Goal: Task Accomplishment & Management: Complete application form

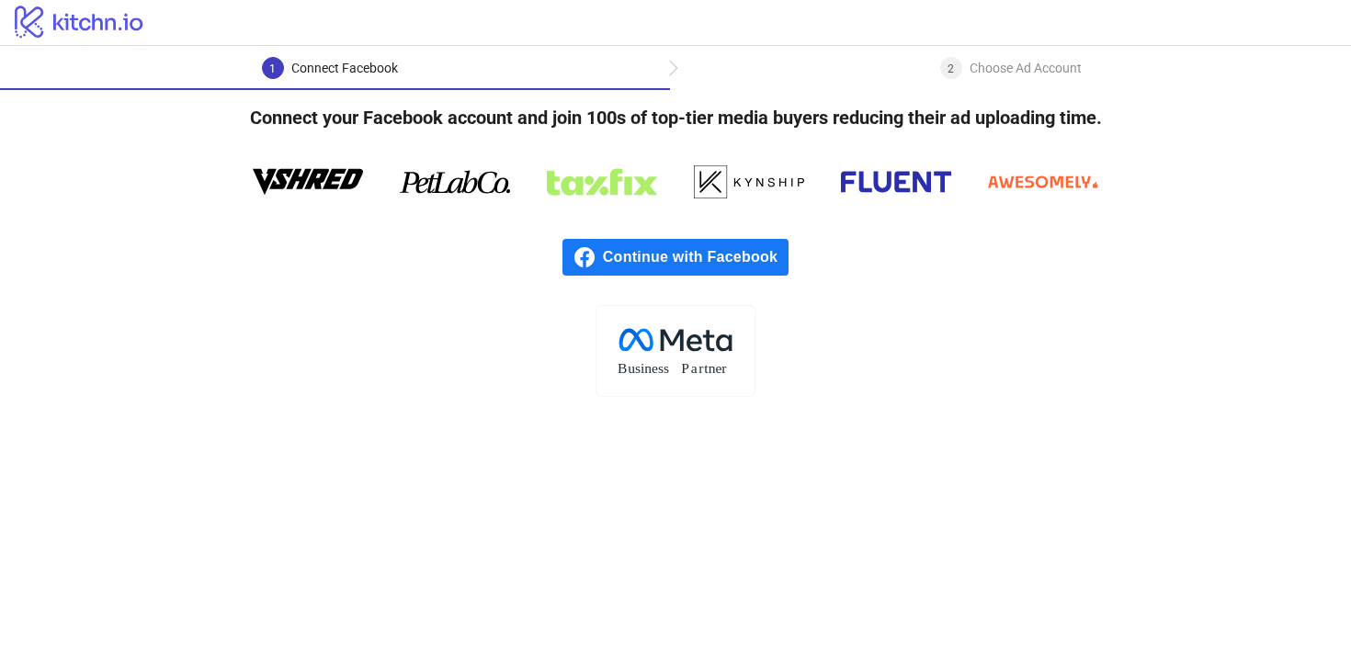
click at [688, 262] on span "Continue with Facebook" at bounding box center [696, 257] width 186 height 37
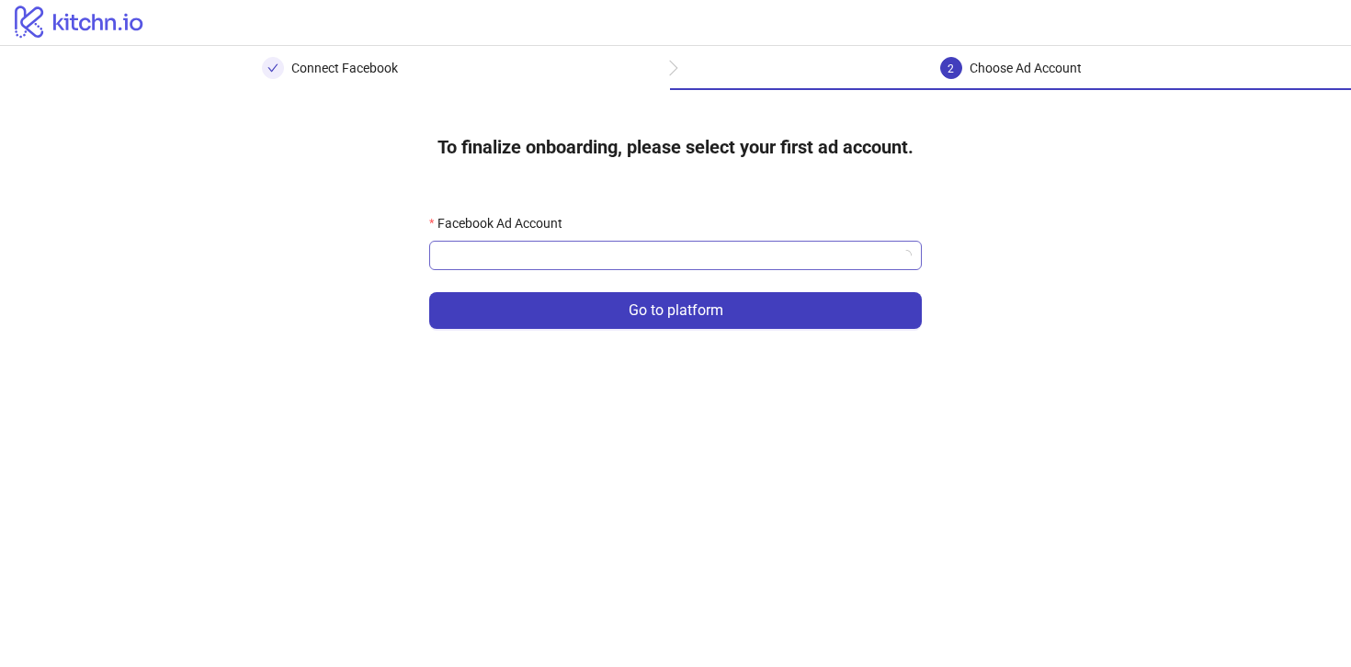
click at [524, 249] on input "Facebook Ad Account" at bounding box center [667, 256] width 454 height 28
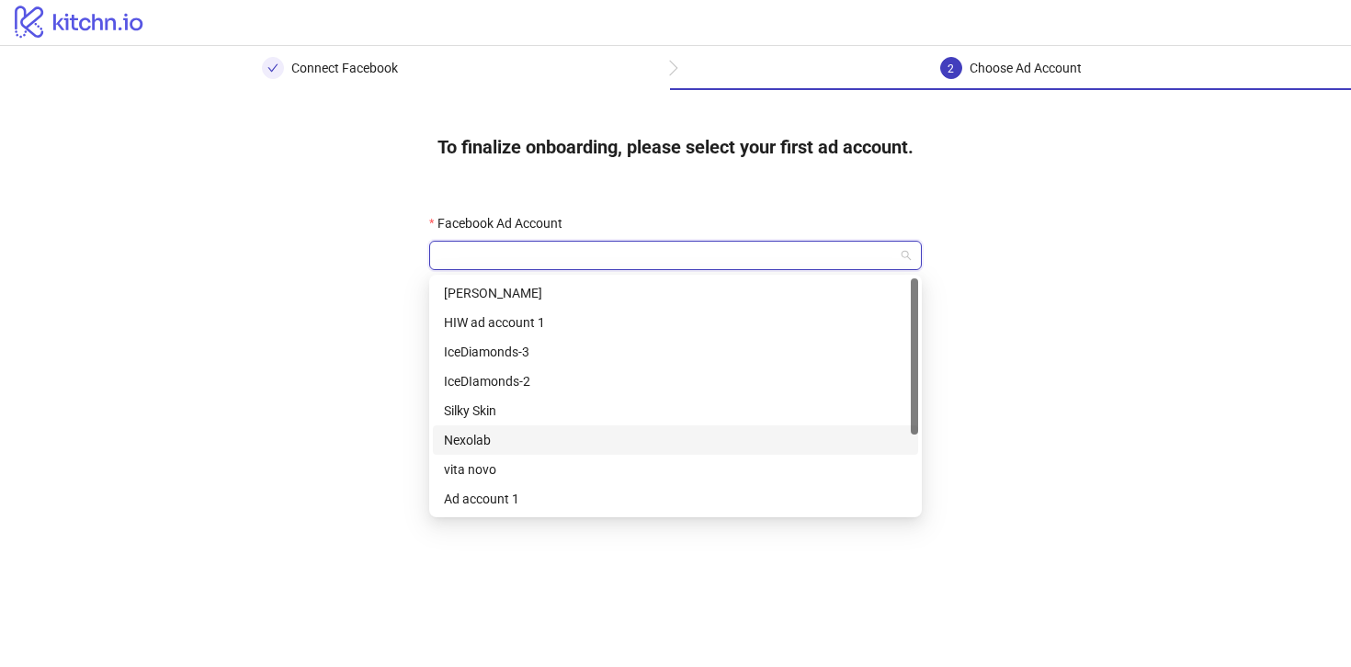
click at [573, 443] on div "Nexolab" at bounding box center [675, 440] width 463 height 20
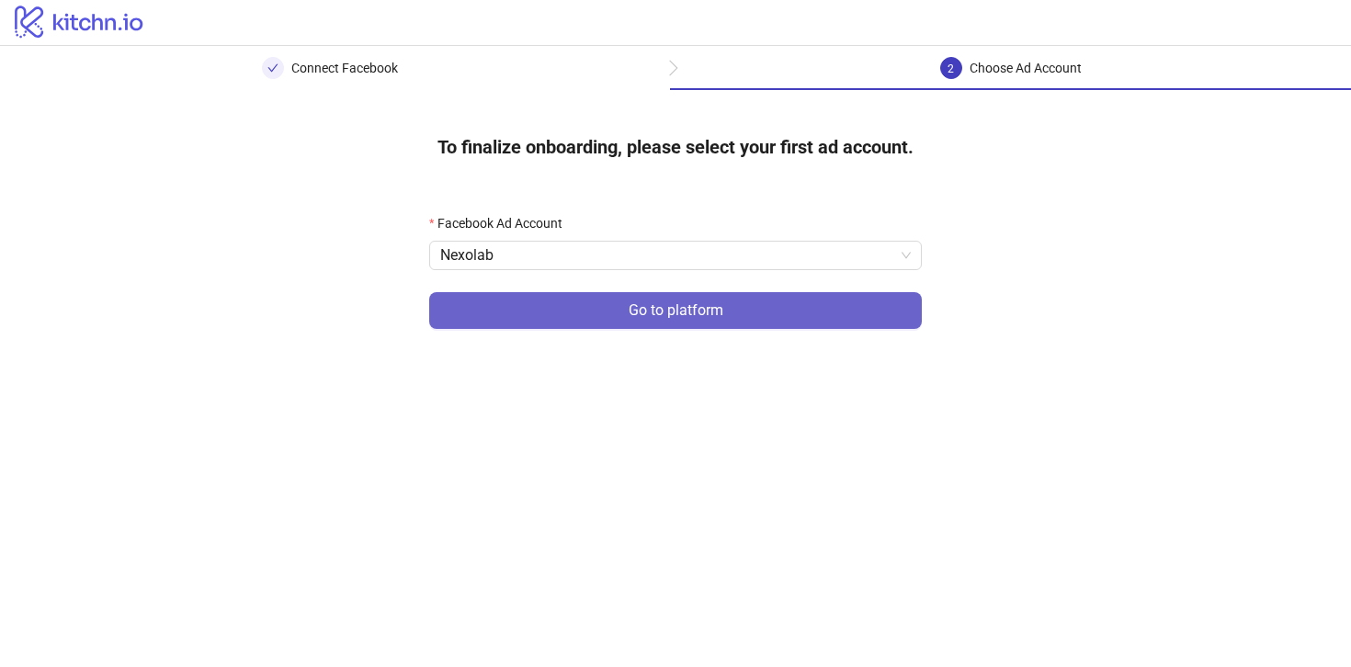
click at [604, 321] on button "Go to platform" at bounding box center [675, 310] width 493 height 37
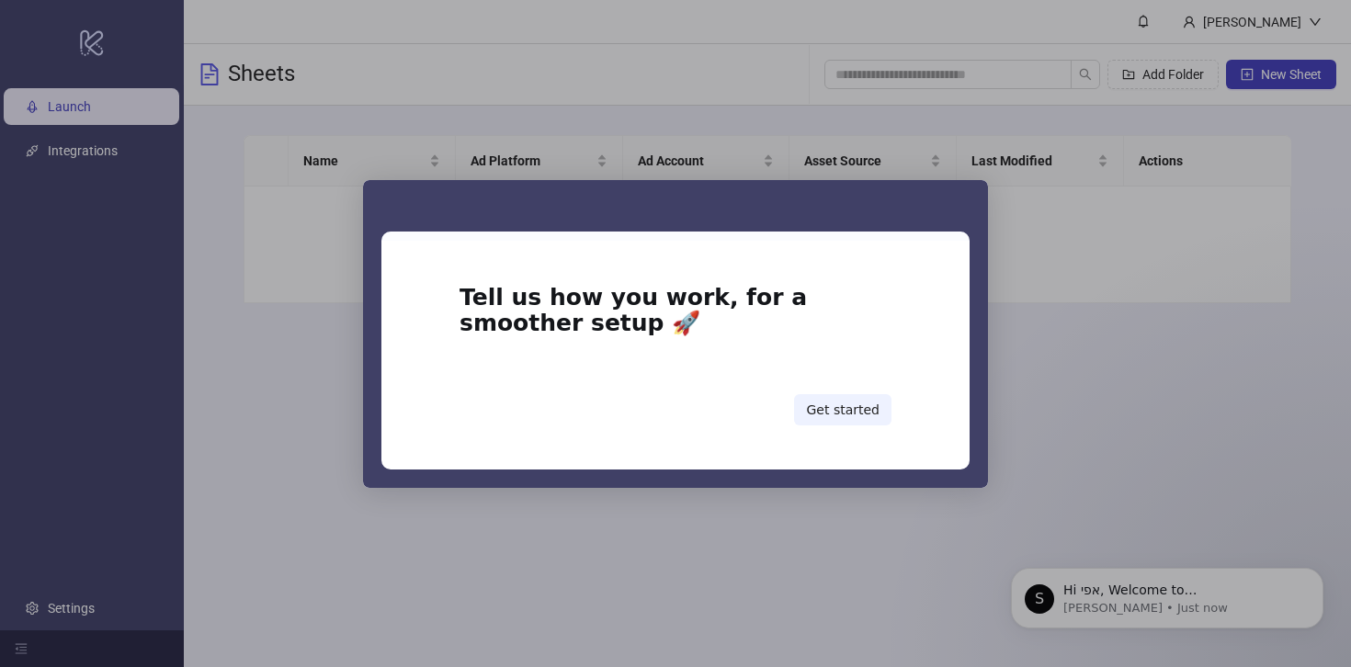
click at [1031, 228] on div "Intercom messenger" at bounding box center [675, 333] width 1351 height 667
click at [552, 266] on div "Tell us how you work, for a smoother setup 🚀 Get started" at bounding box center [676, 355] width 588 height 229
click at [424, 273] on div "Tell us how you work, for a smoother setup 🚀 Get started" at bounding box center [676, 355] width 588 height 229
click at [325, 295] on div "Intercom messenger" at bounding box center [675, 333] width 1351 height 667
click at [351, 327] on div "Intercom messenger" at bounding box center [675, 333] width 1351 height 667
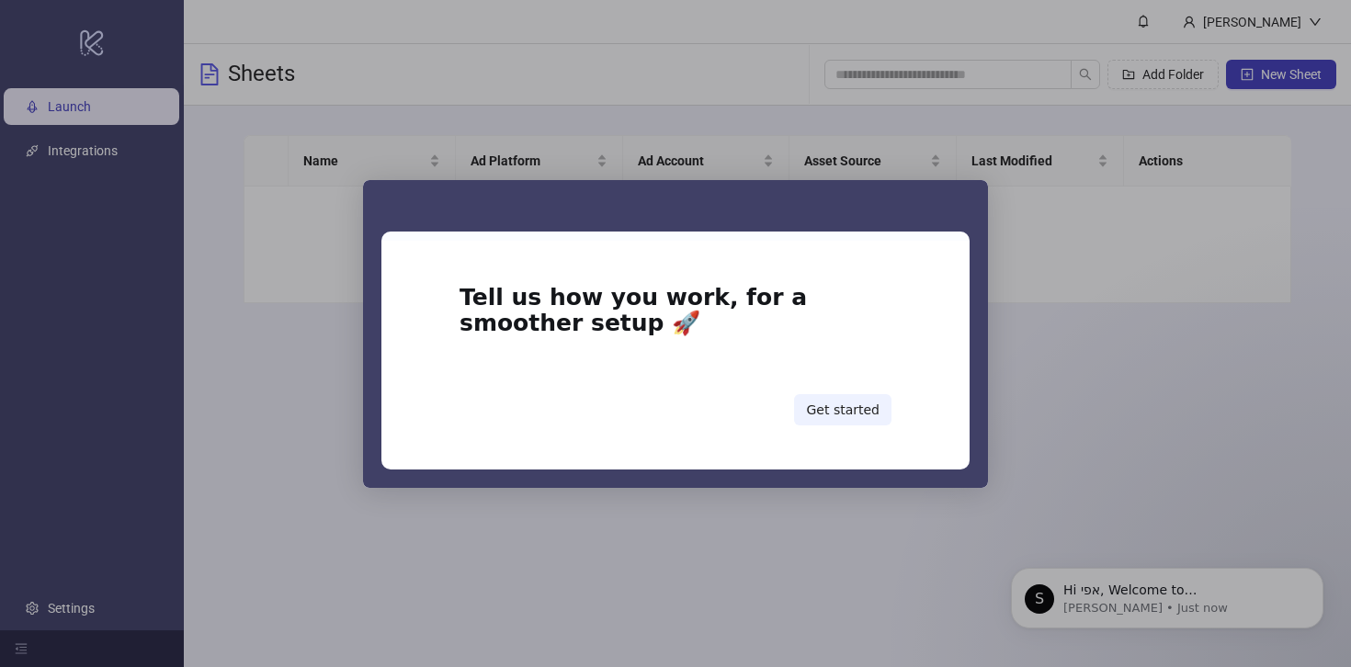
click at [422, 403] on div "Tell us how you work, for a smoother setup 🚀 Get started" at bounding box center [676, 355] width 588 height 229
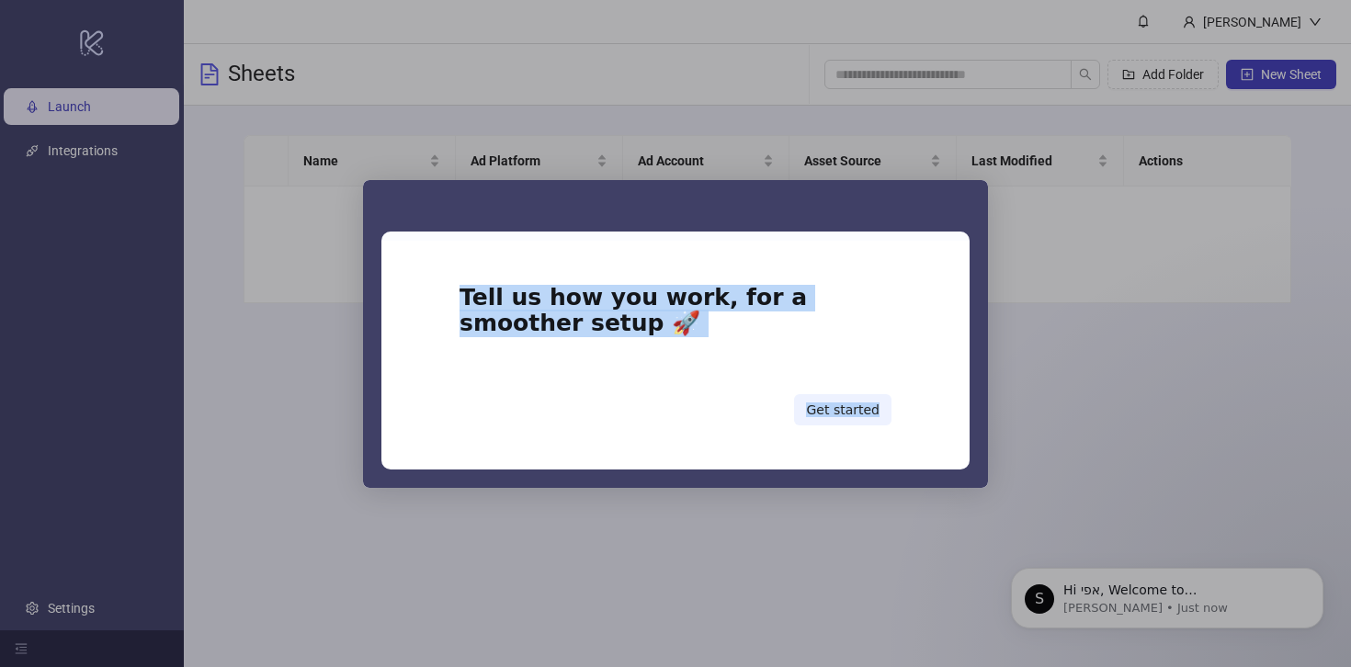
drag, startPoint x: 546, startPoint y: 514, endPoint x: 676, endPoint y: 511, distance: 129.6
click at [646, 521] on div "Tell us how you work, for a smoother setup 🚀 Get started" at bounding box center [675, 333] width 1351 height 667
click at [650, 364] on div "Intercom messenger" at bounding box center [676, 357] width 432 height 18
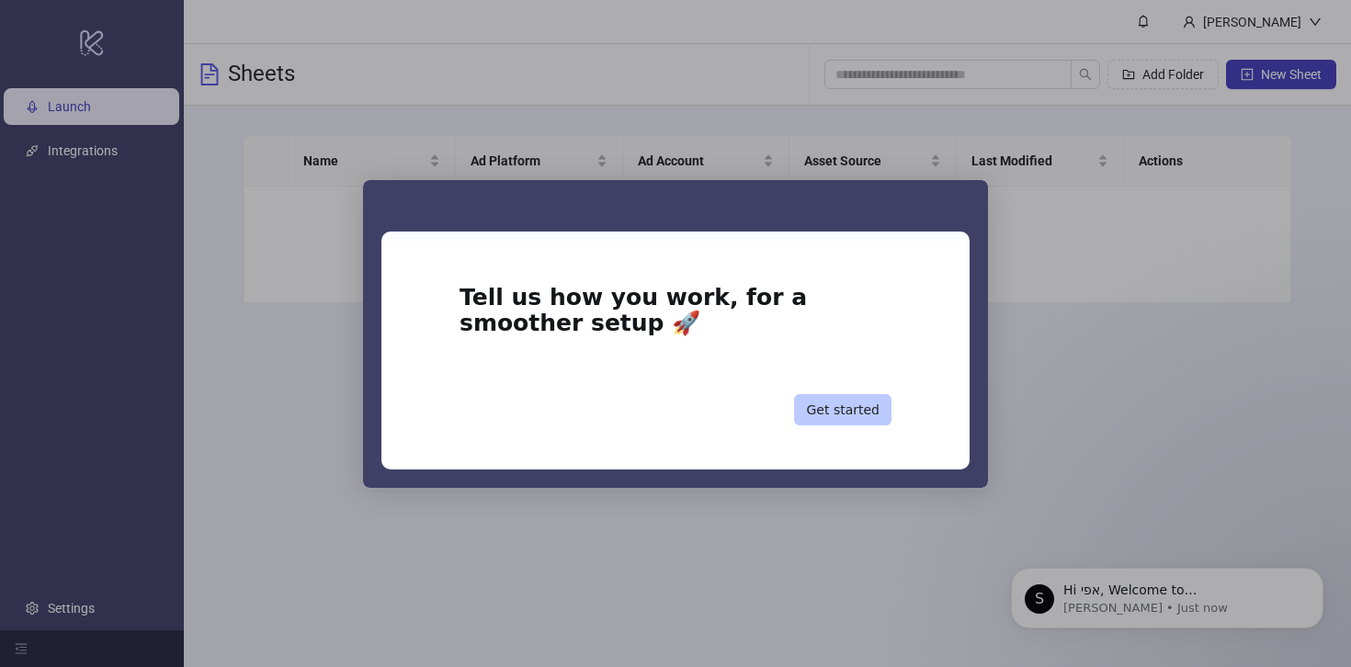
click at [819, 401] on button "Get started" at bounding box center [842, 409] width 97 height 31
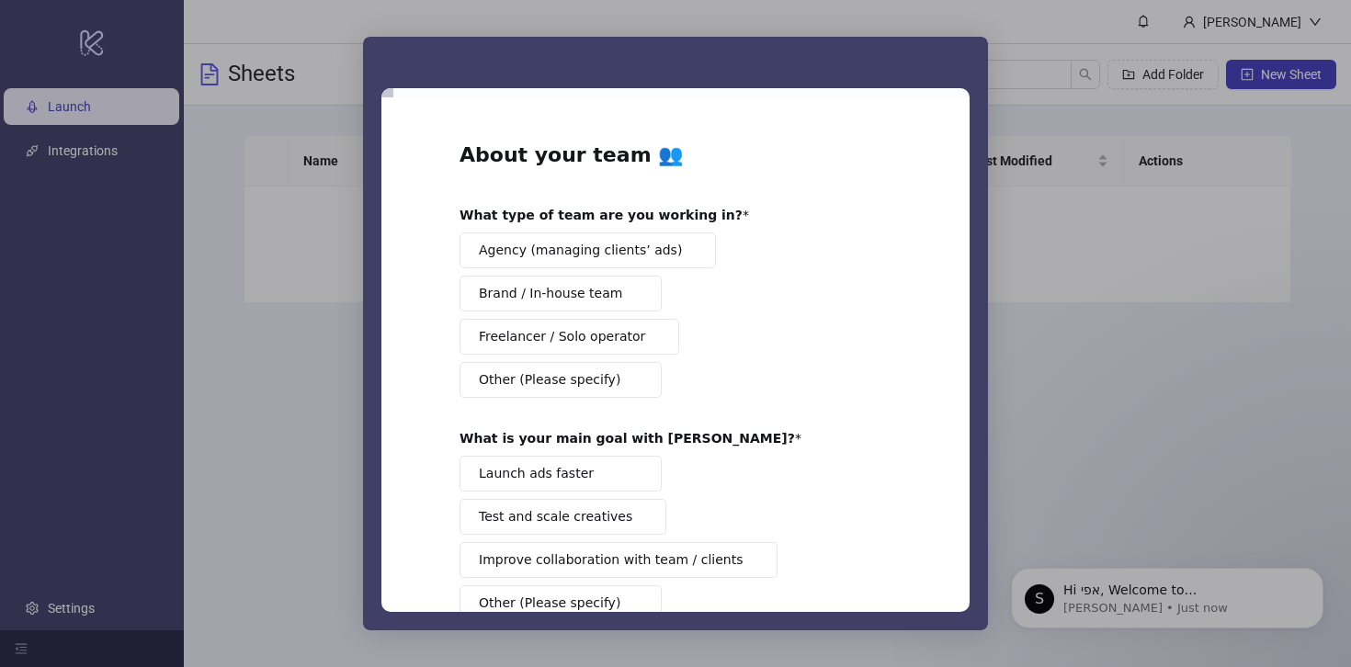
click at [599, 307] on button "Brand / In-house team" at bounding box center [561, 294] width 202 height 36
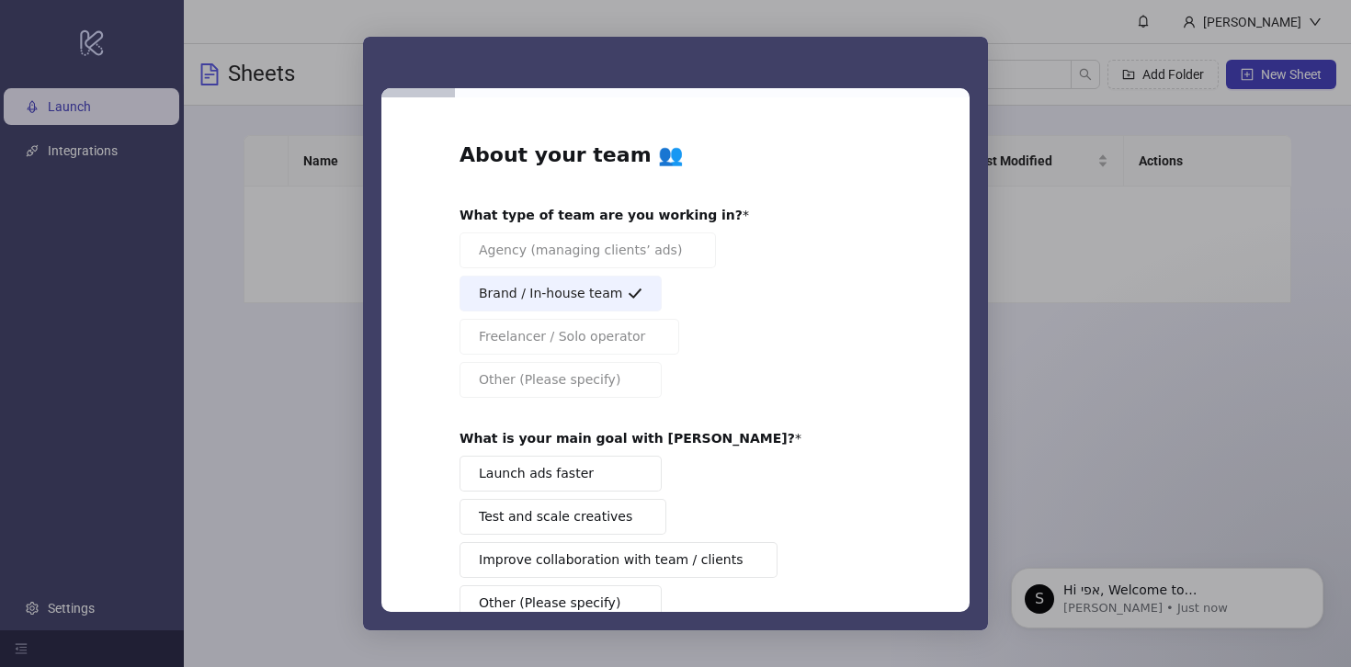
click at [563, 474] on span "Launch ads faster" at bounding box center [536, 473] width 115 height 19
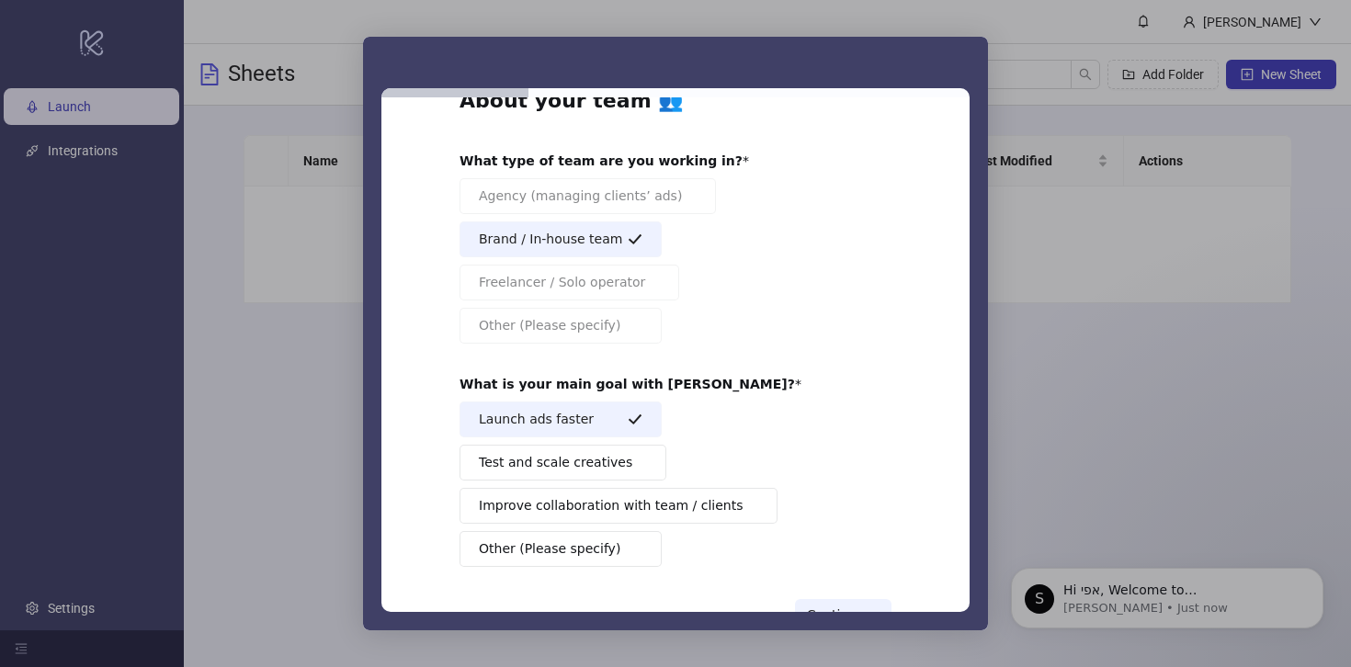
scroll to position [117, 0]
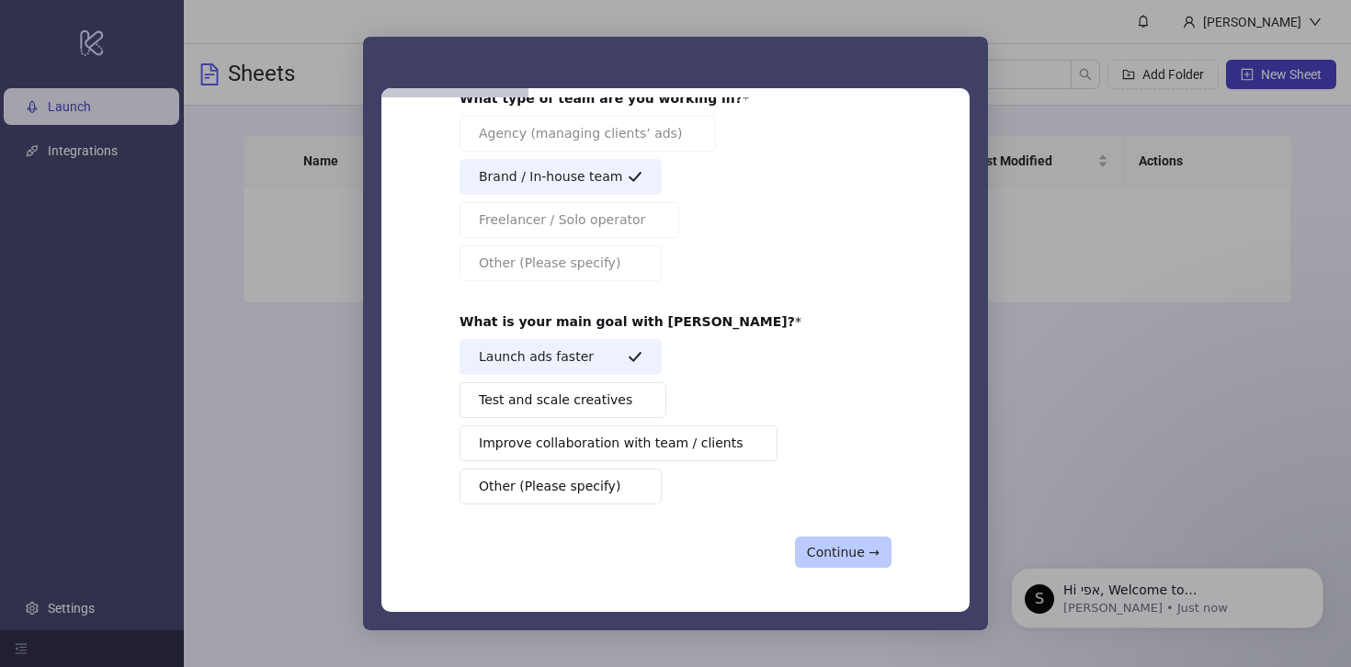
click at [850, 547] on button "Continue →" at bounding box center [843, 552] width 97 height 31
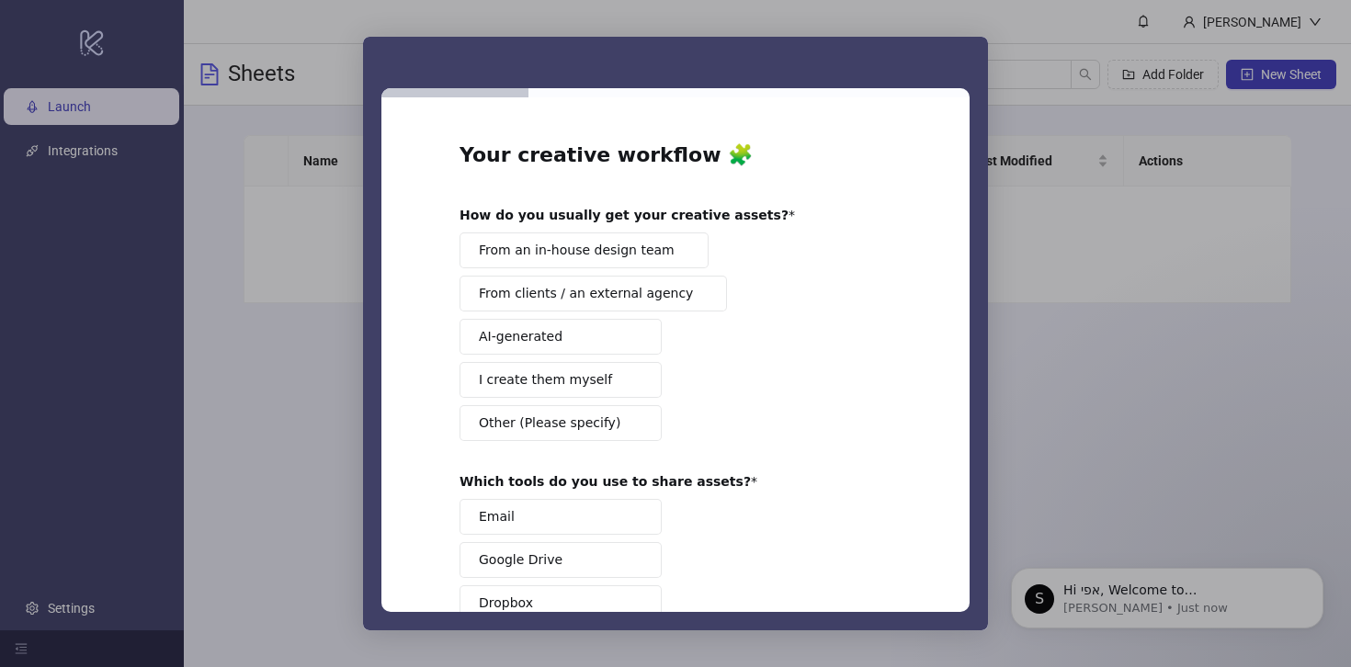
click at [542, 251] on span "From an in-house design team" at bounding box center [577, 250] width 196 height 19
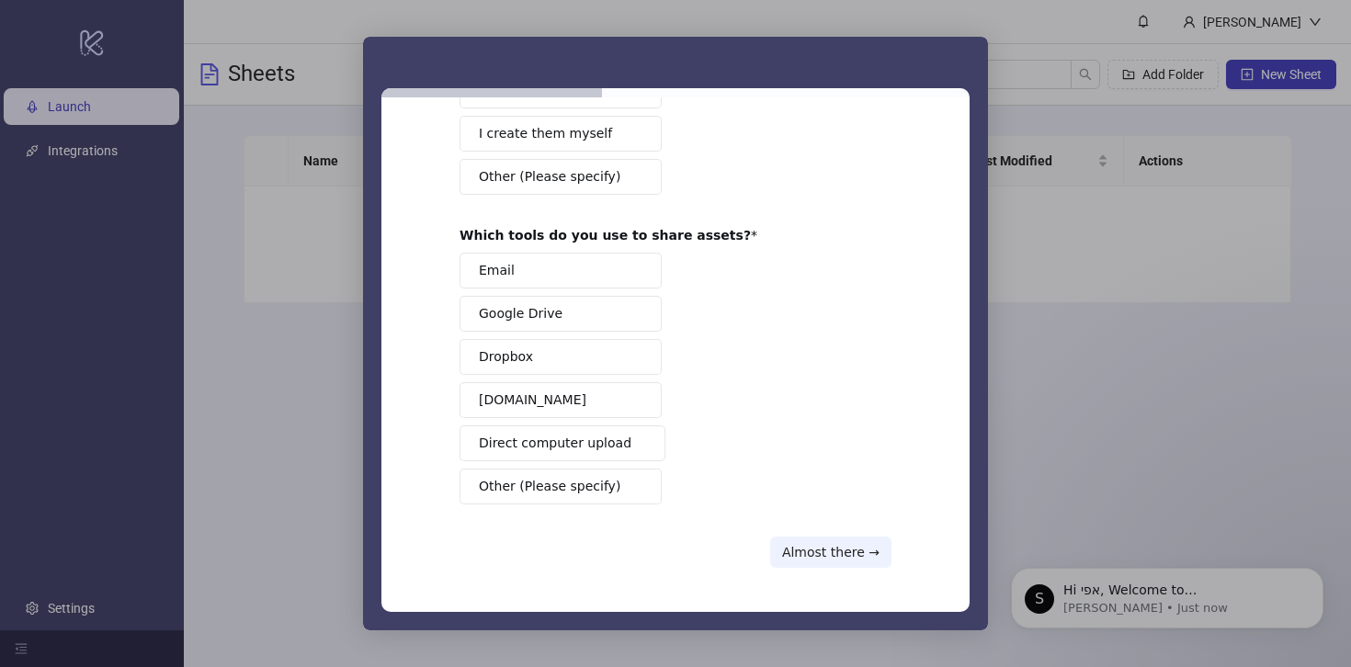
click at [554, 405] on button "[DOMAIN_NAME]" at bounding box center [561, 400] width 202 height 36
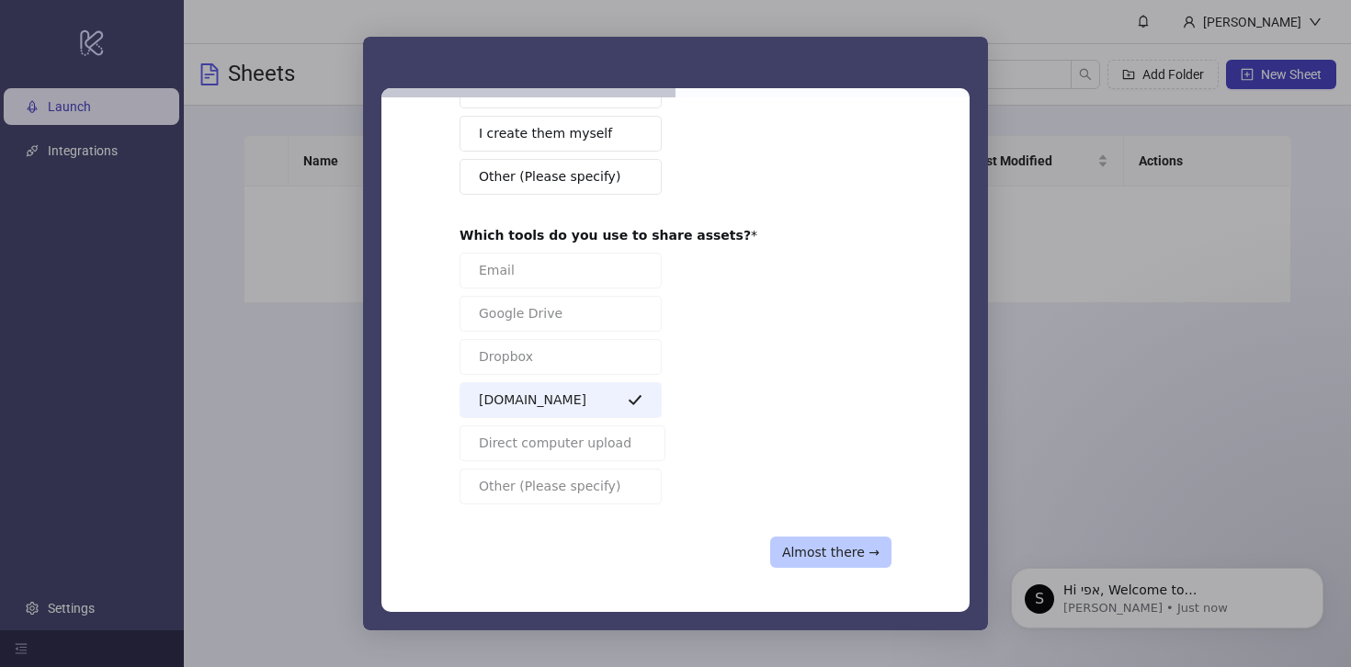
click at [829, 546] on button "Almost there →" at bounding box center [830, 552] width 121 height 31
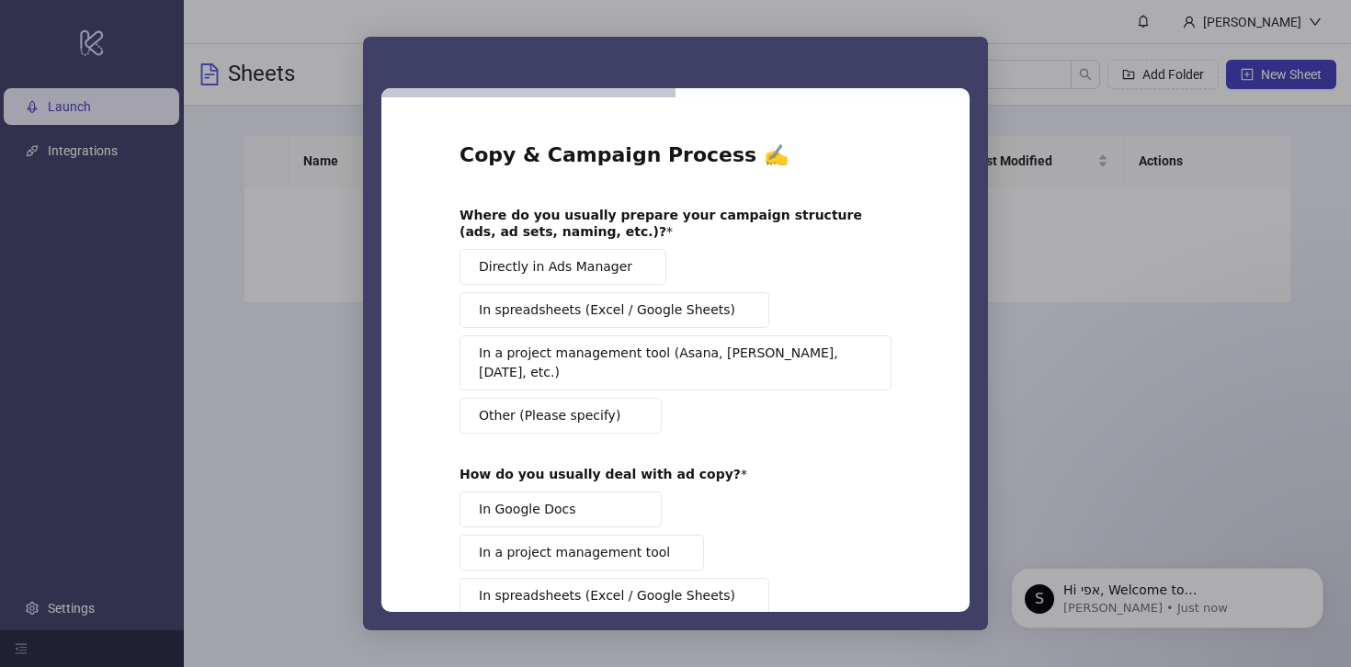
click at [509, 266] on span "Directly in Ads Manager" at bounding box center [556, 266] width 154 height 19
click at [559, 500] on span "In Google Docs" at bounding box center [527, 509] width 97 height 19
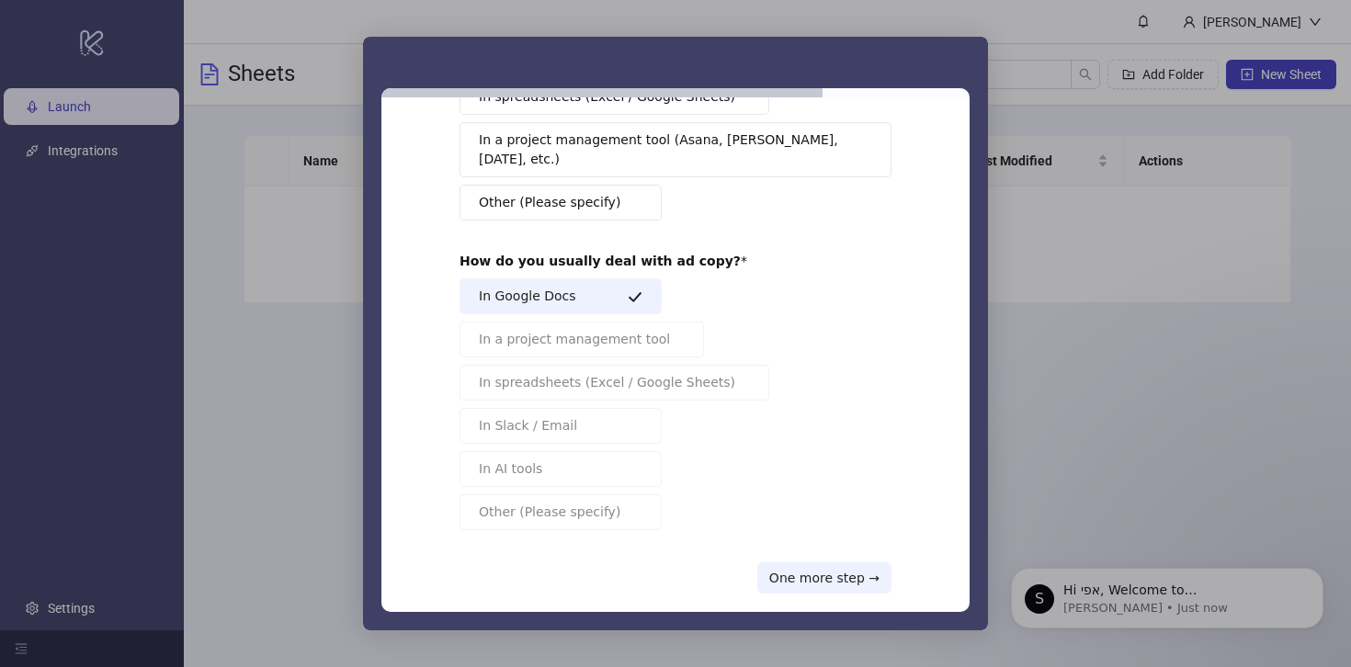
scroll to position [220, 0]
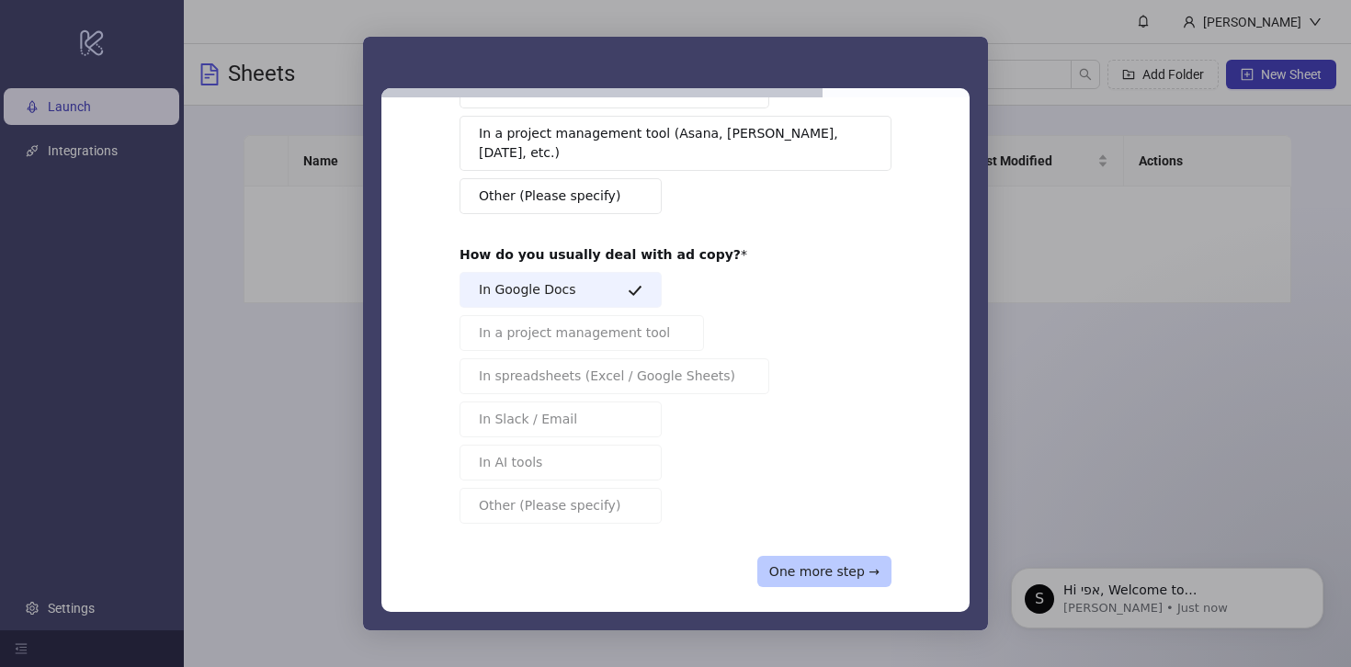
click at [831, 556] on button "One more step →" at bounding box center [824, 571] width 134 height 31
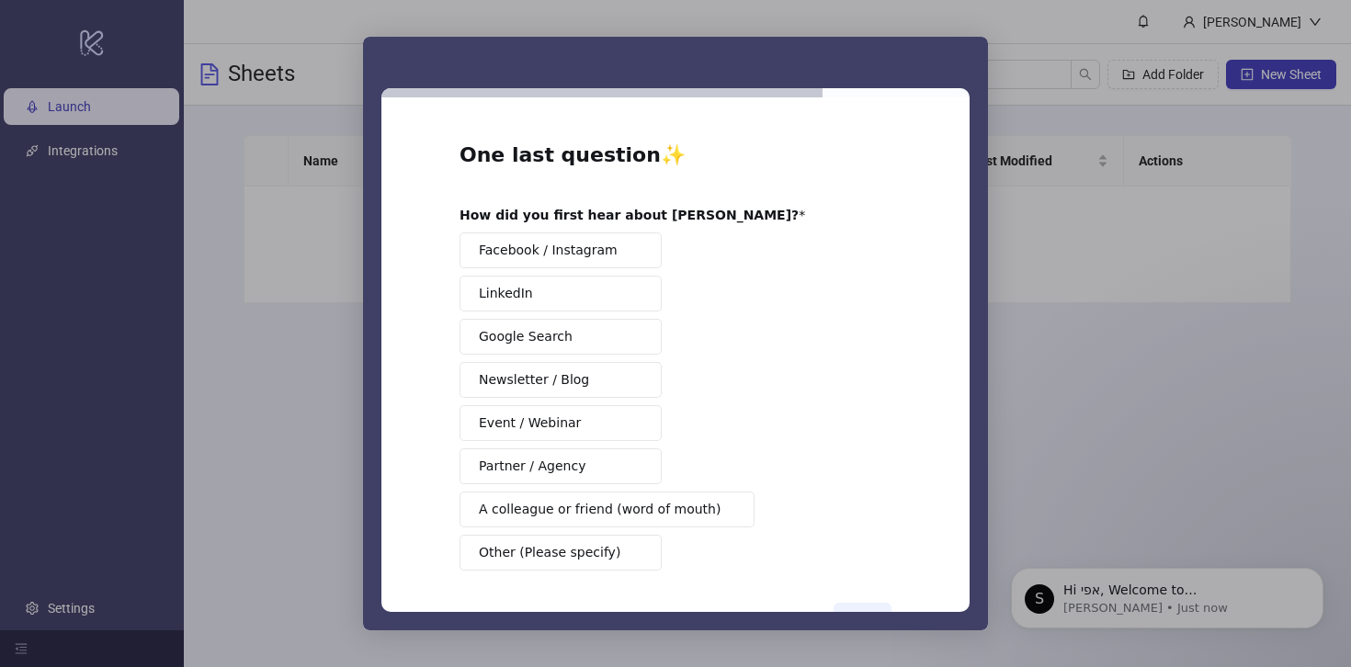
click at [615, 313] on div "Facebook / Instagram LinkedIn Google Search Newsletter / Blog Event / Webinar P…" at bounding box center [676, 402] width 432 height 338
click at [609, 346] on button "Google Search" at bounding box center [561, 337] width 202 height 36
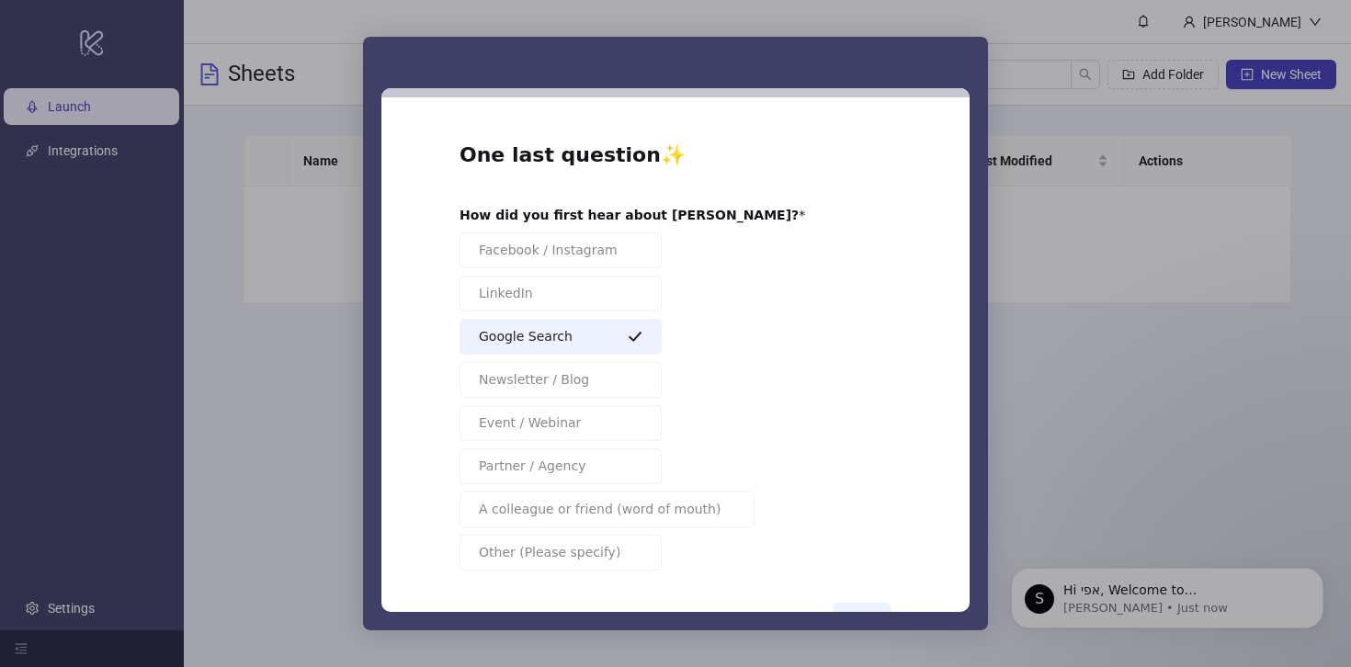
scroll to position [66, 0]
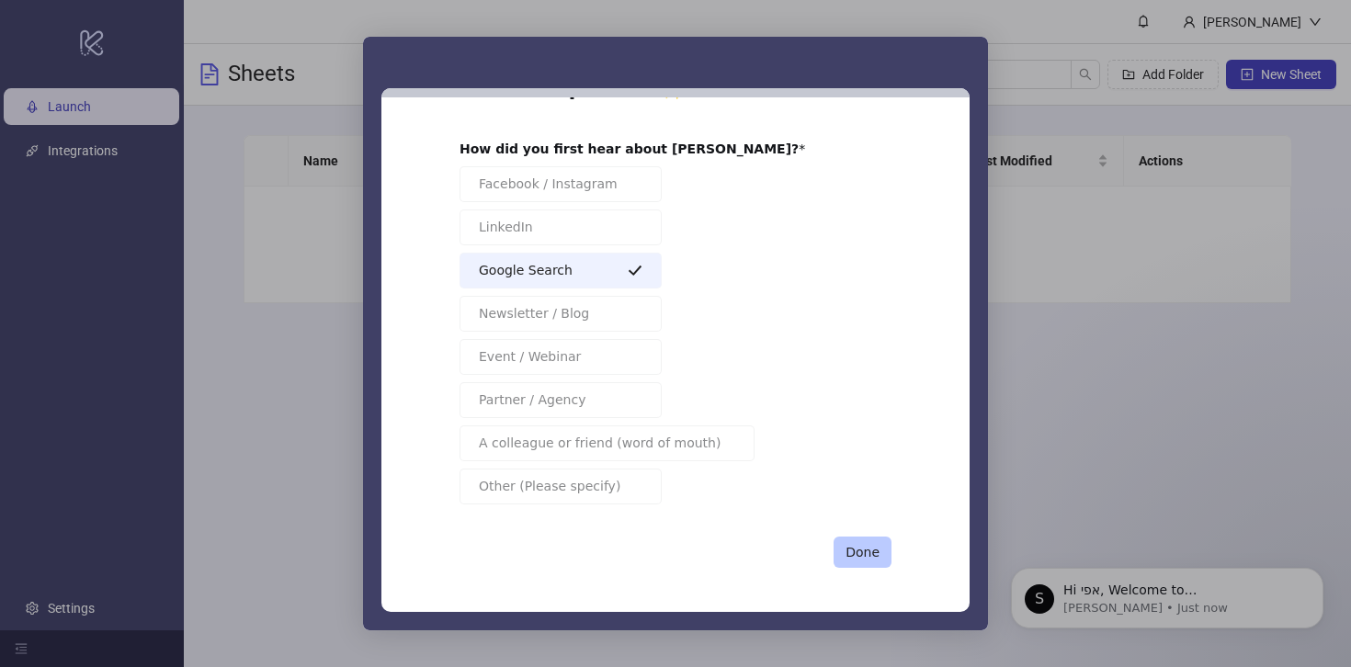
click at [850, 554] on button "Done" at bounding box center [863, 552] width 58 height 31
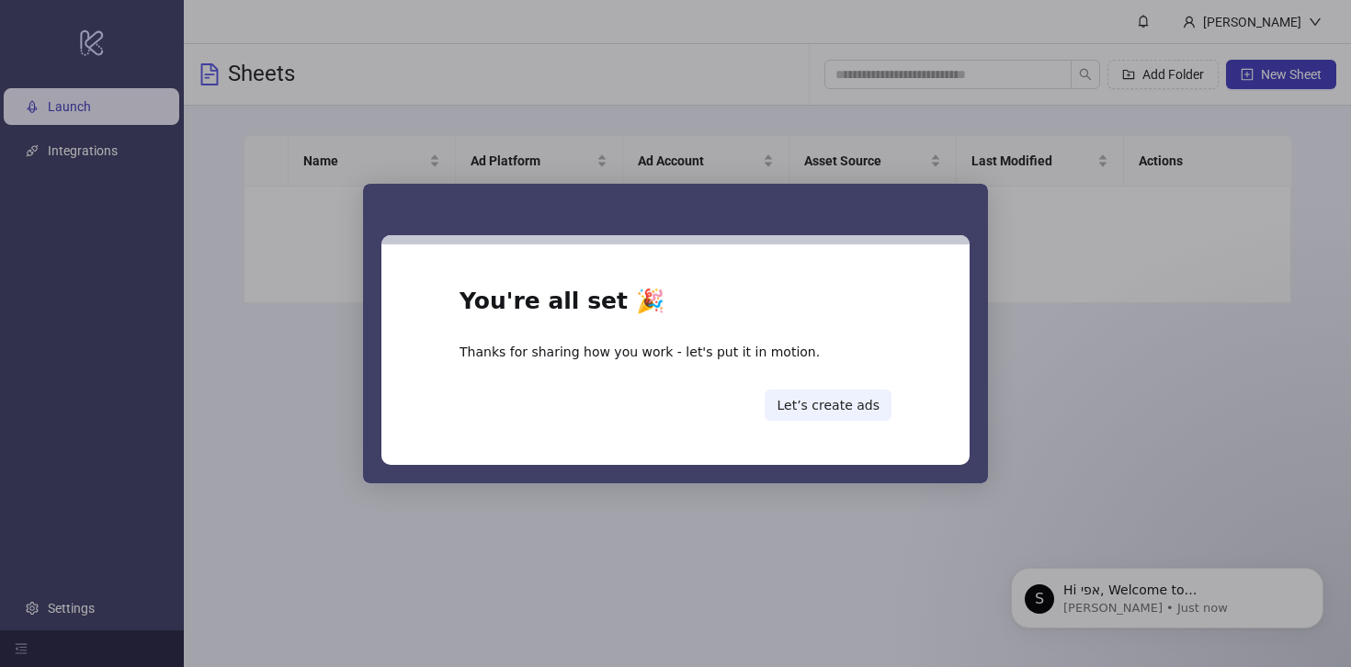
scroll to position [0, 0]
click at [870, 402] on button "Let’s create ads" at bounding box center [828, 405] width 127 height 31
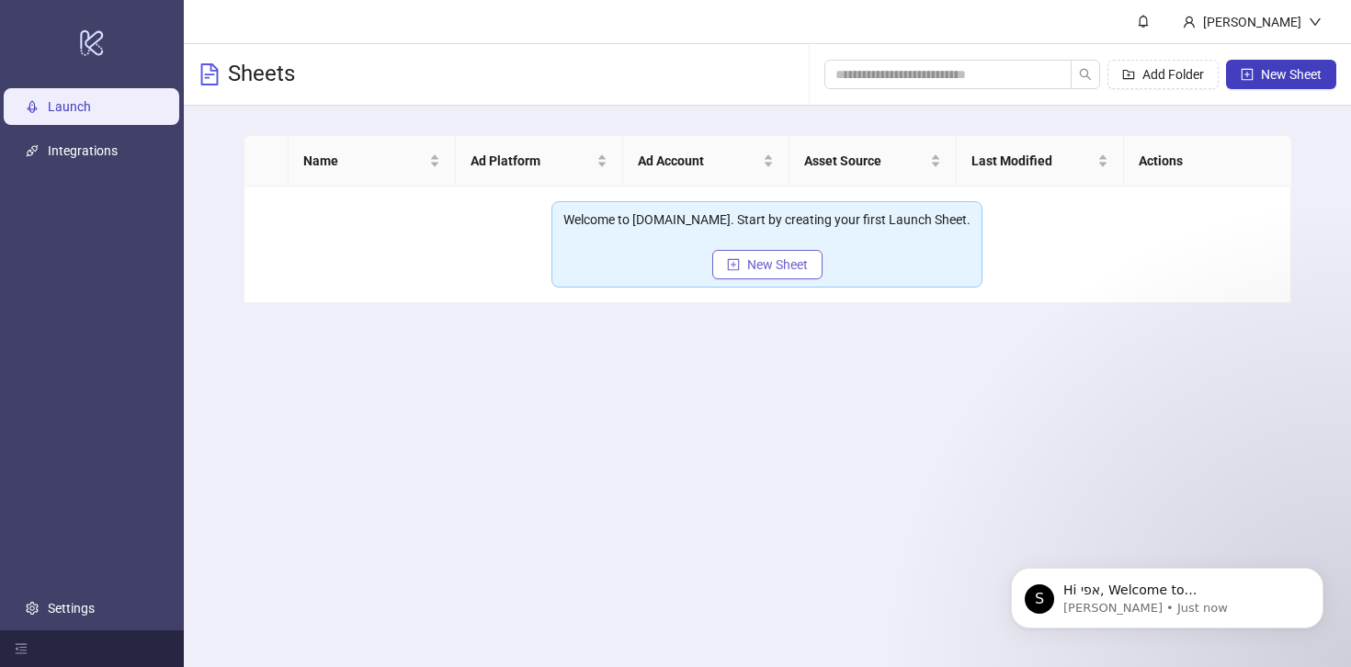
click at [765, 264] on span "New Sheet" at bounding box center [777, 264] width 61 height 15
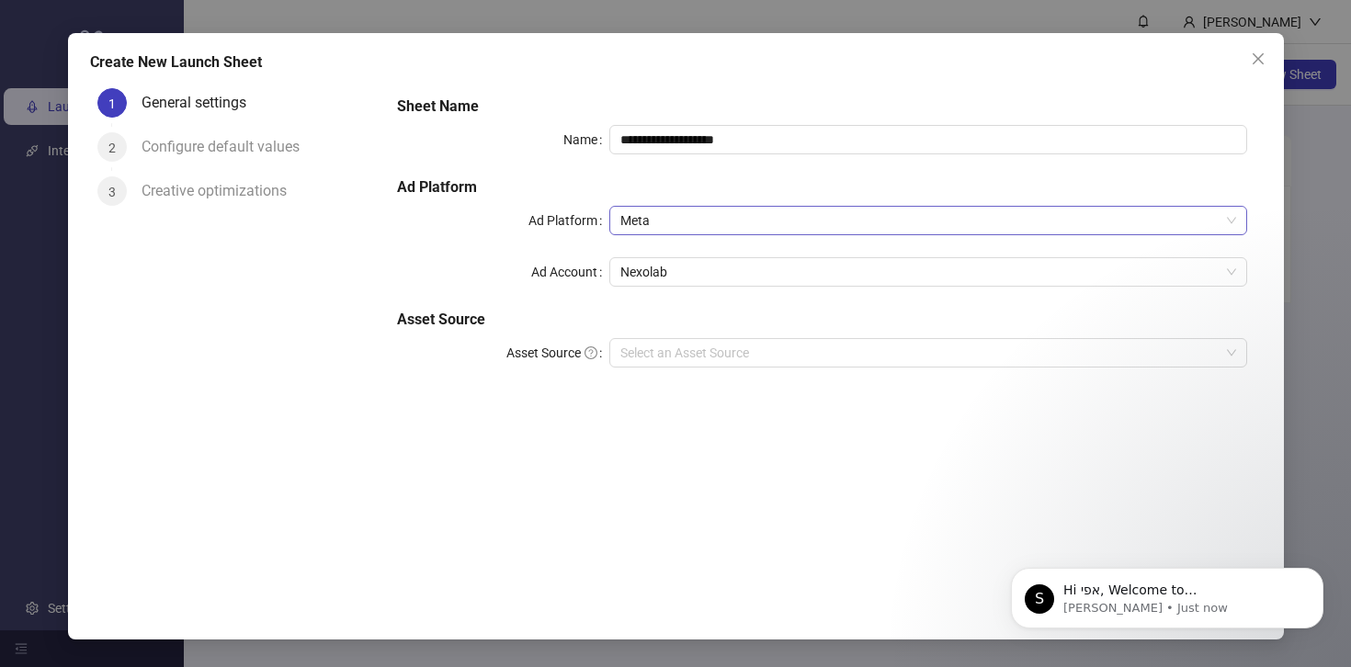
click at [694, 224] on span "Meta" at bounding box center [928, 221] width 615 height 28
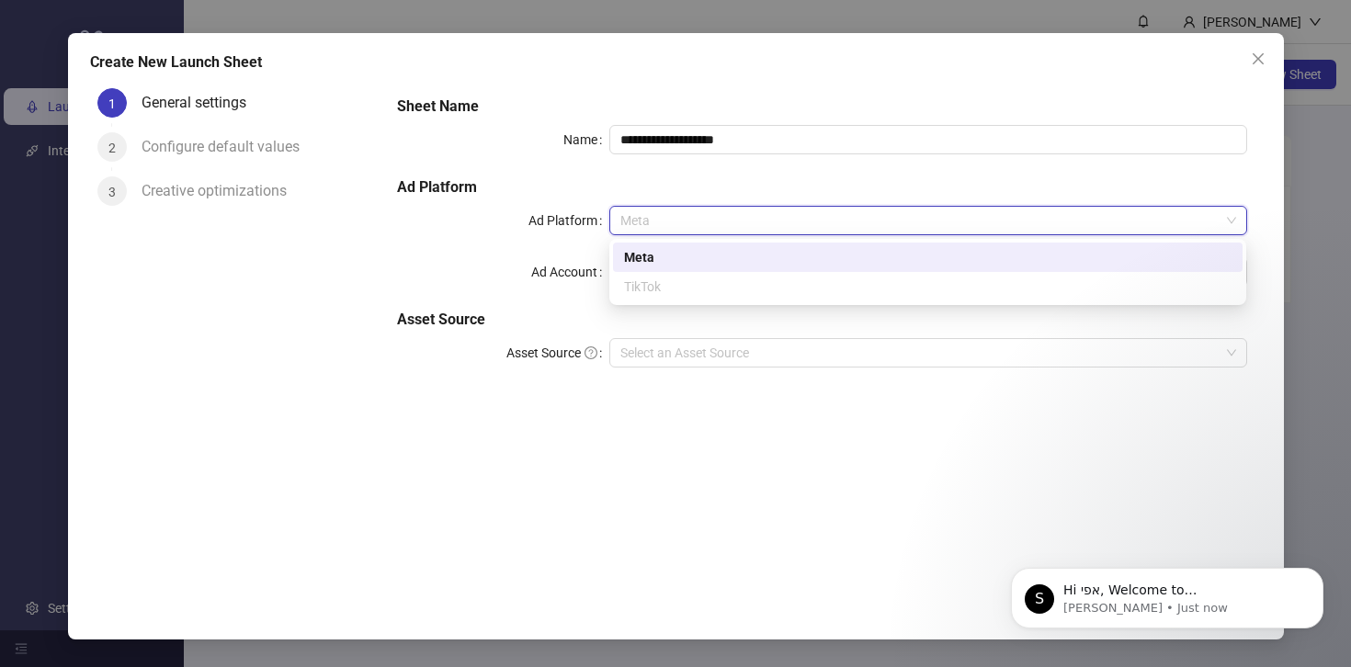
click at [681, 216] on span "Meta" at bounding box center [928, 221] width 615 height 28
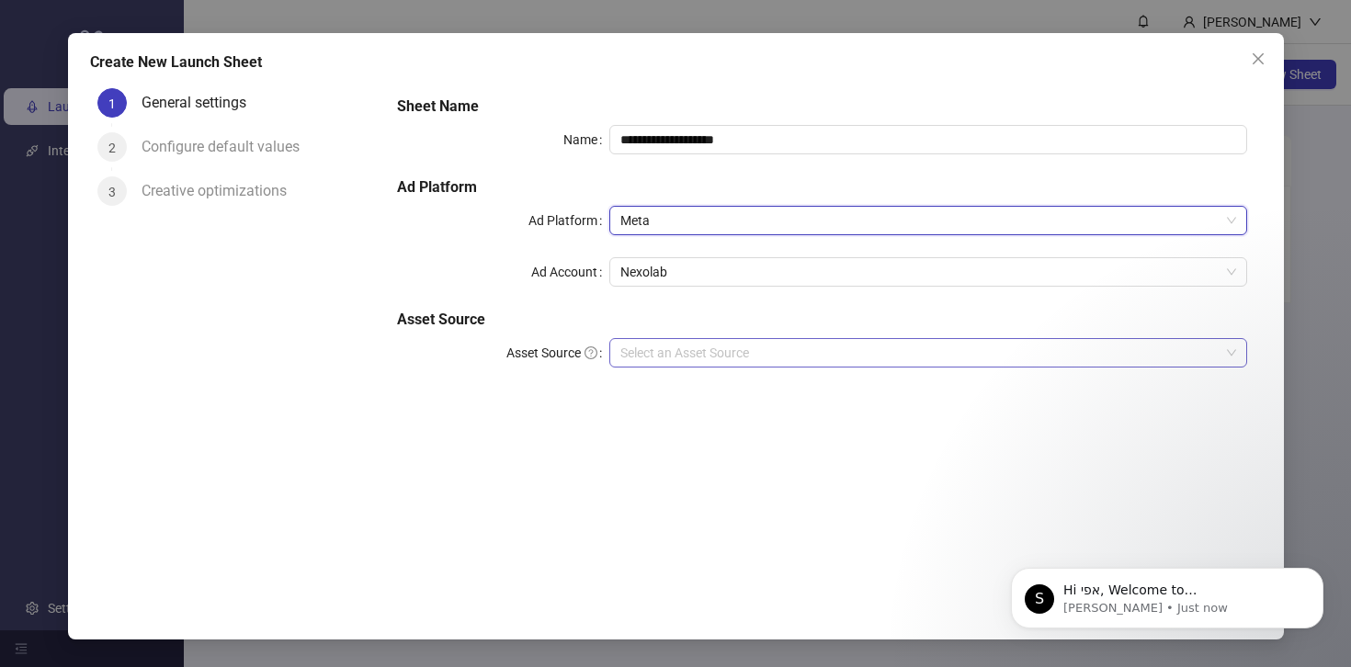
click at [653, 353] on input "Asset Source" at bounding box center [920, 353] width 598 height 28
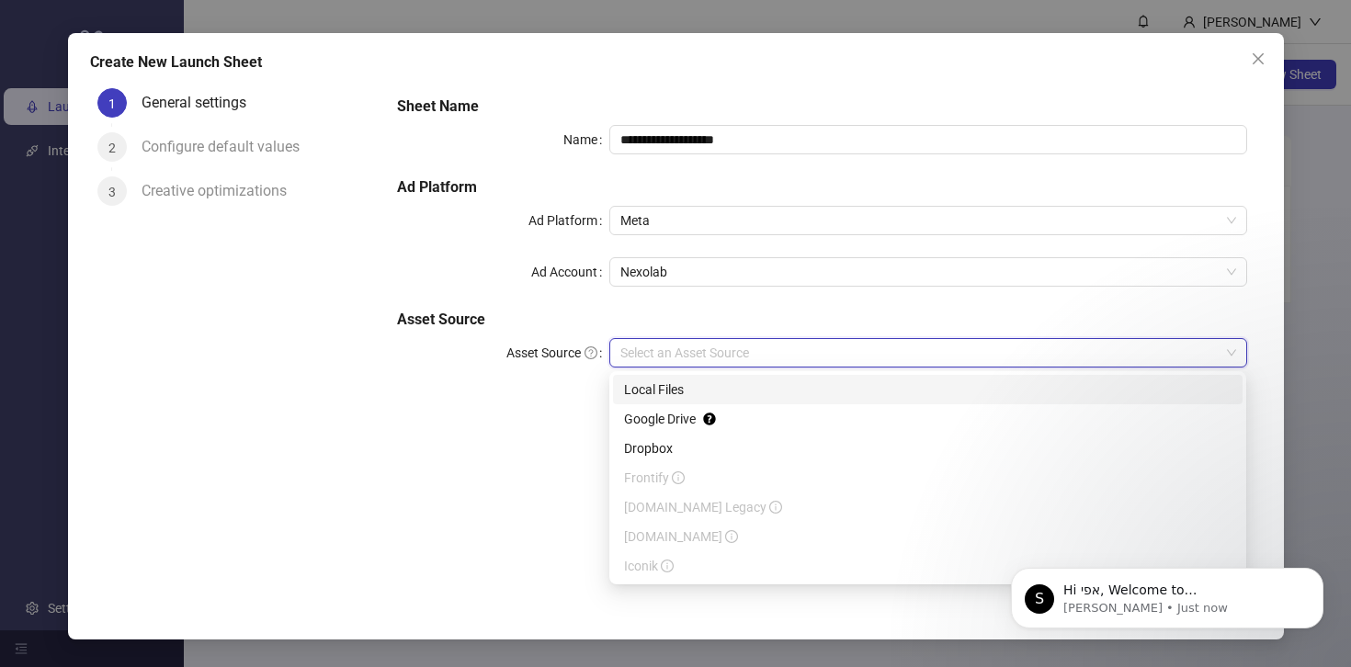
click at [632, 391] on div "Local Files" at bounding box center [928, 390] width 608 height 20
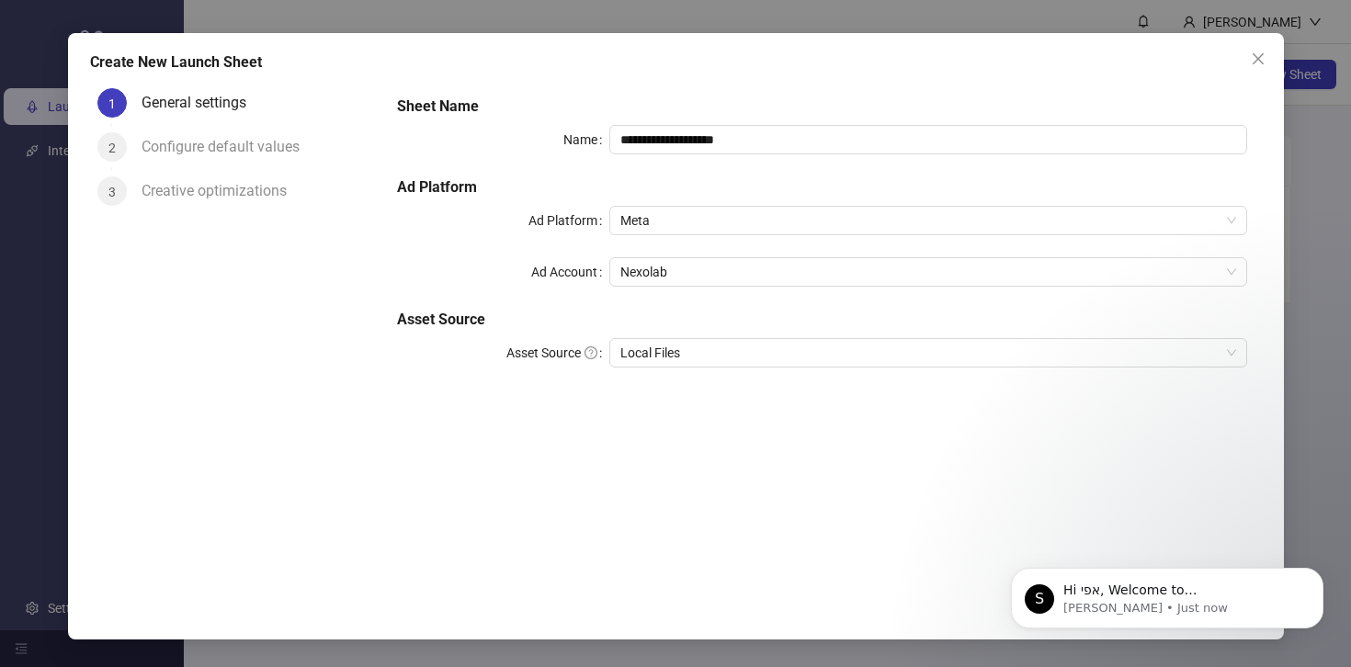
click at [1209, 511] on div "**********" at bounding box center [821, 330] width 879 height 499
click at [1319, 573] on icon "Dismiss notification" at bounding box center [1319, 573] width 10 height 10
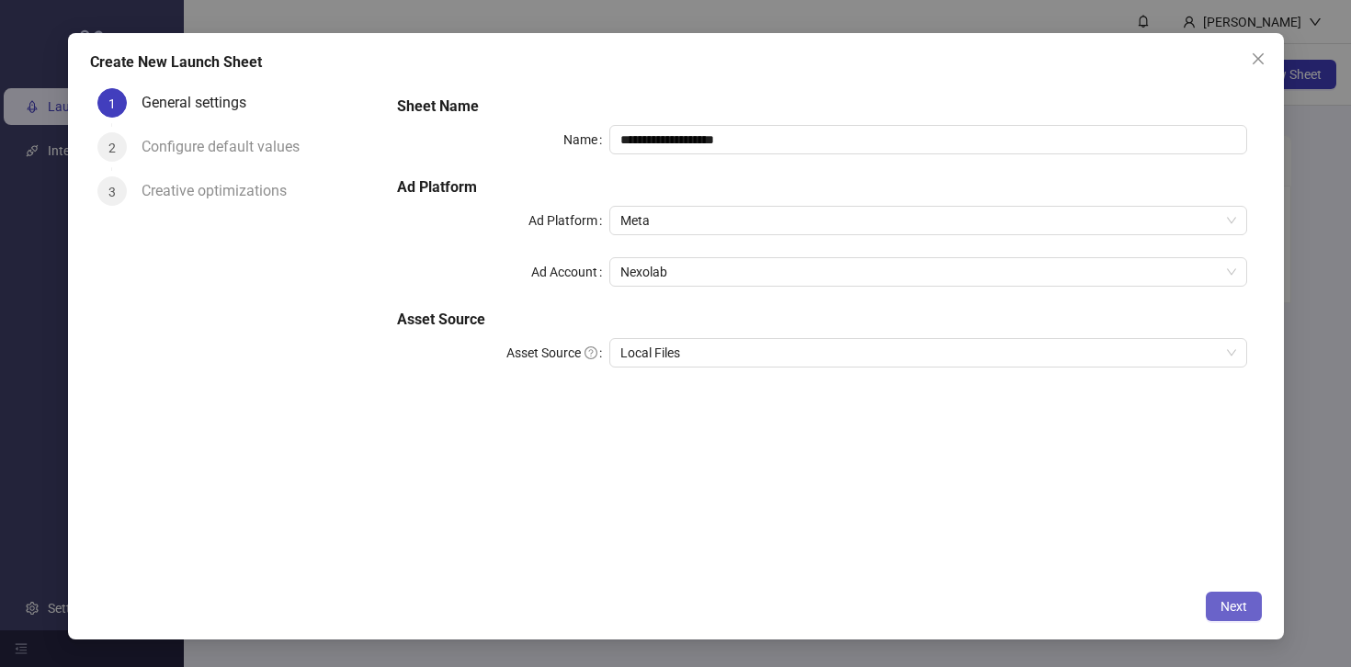
click at [1239, 609] on span "Next" at bounding box center [1234, 606] width 27 height 15
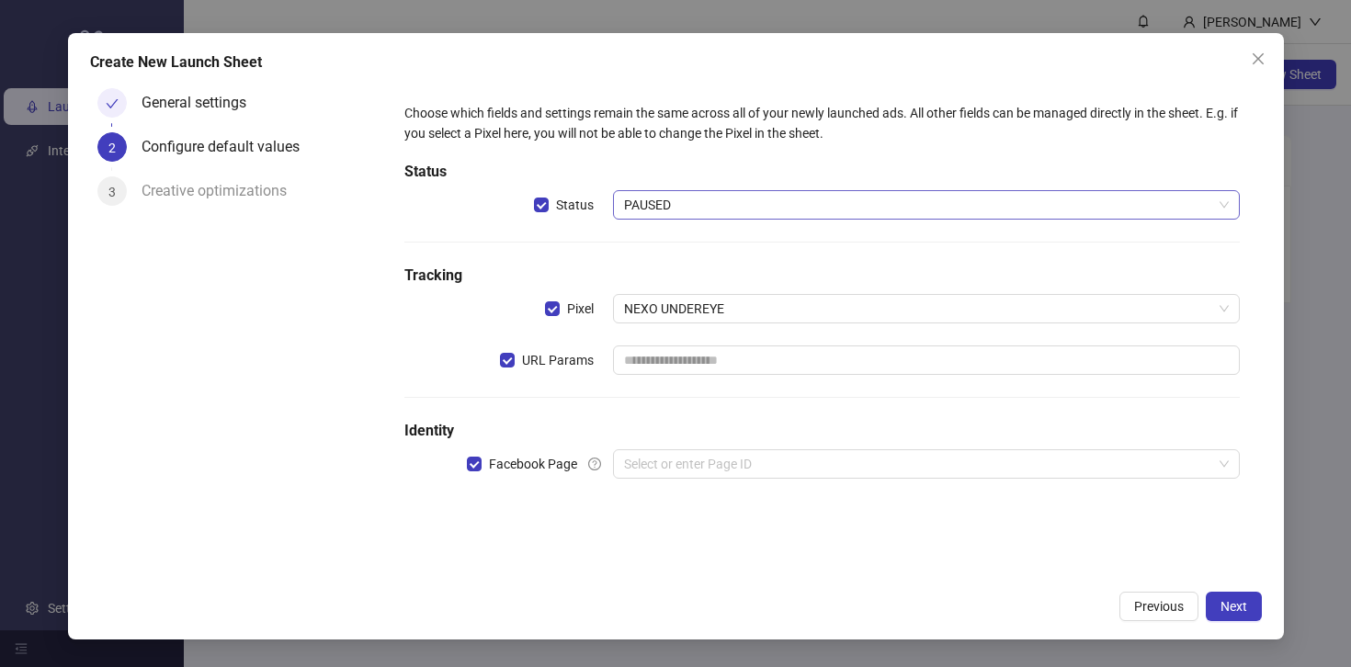
click at [720, 211] on span "PAUSED" at bounding box center [926, 205] width 604 height 28
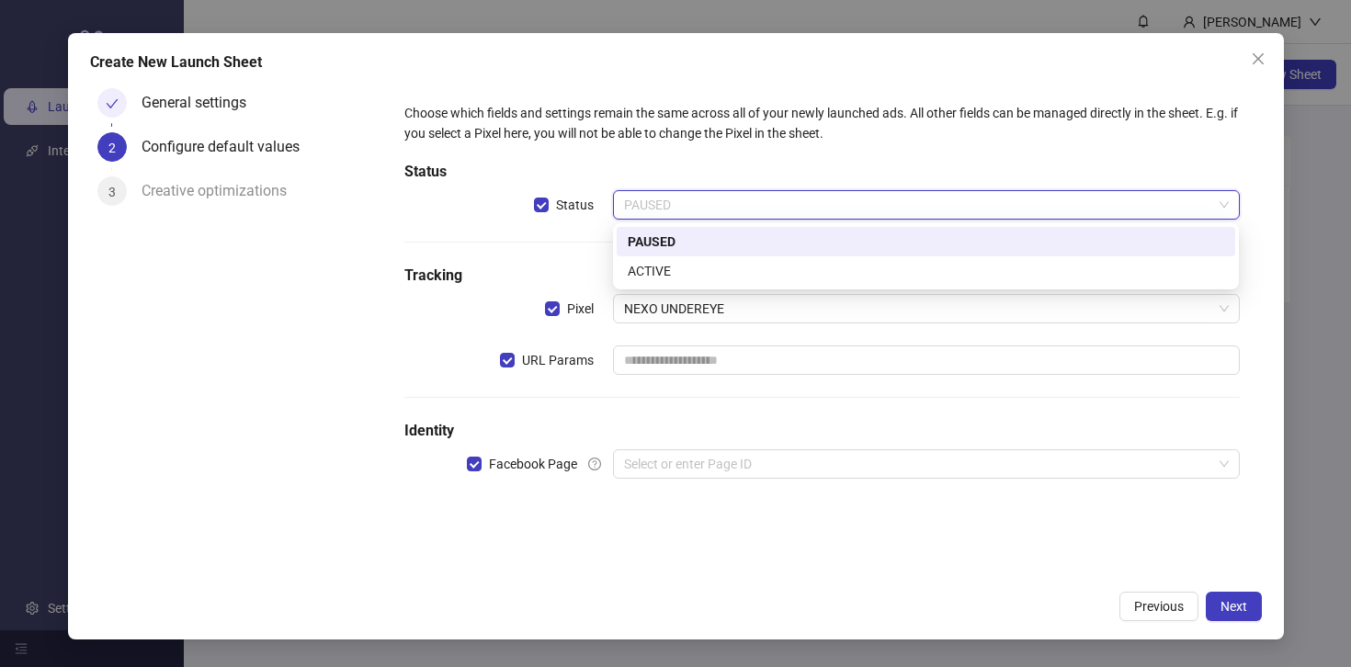
click at [720, 211] on span "PAUSED" at bounding box center [926, 205] width 604 height 28
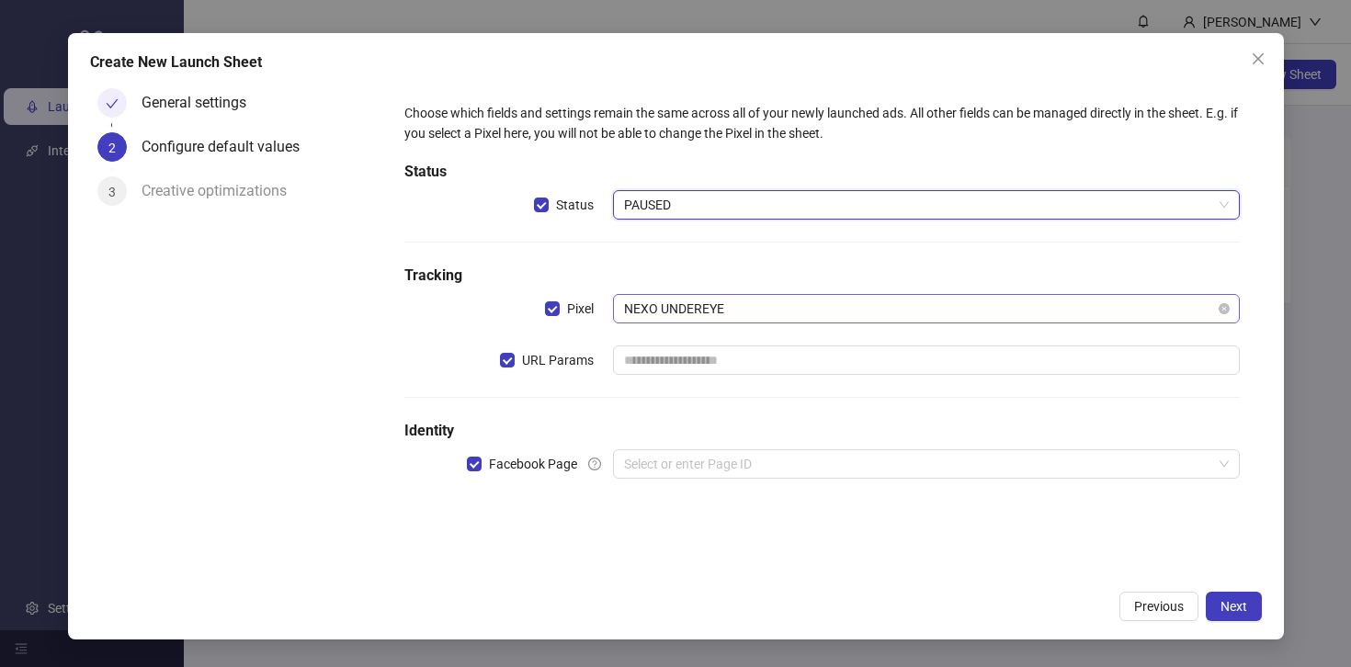
click at [709, 316] on span "NEXO UNDEREYE" at bounding box center [926, 309] width 604 height 28
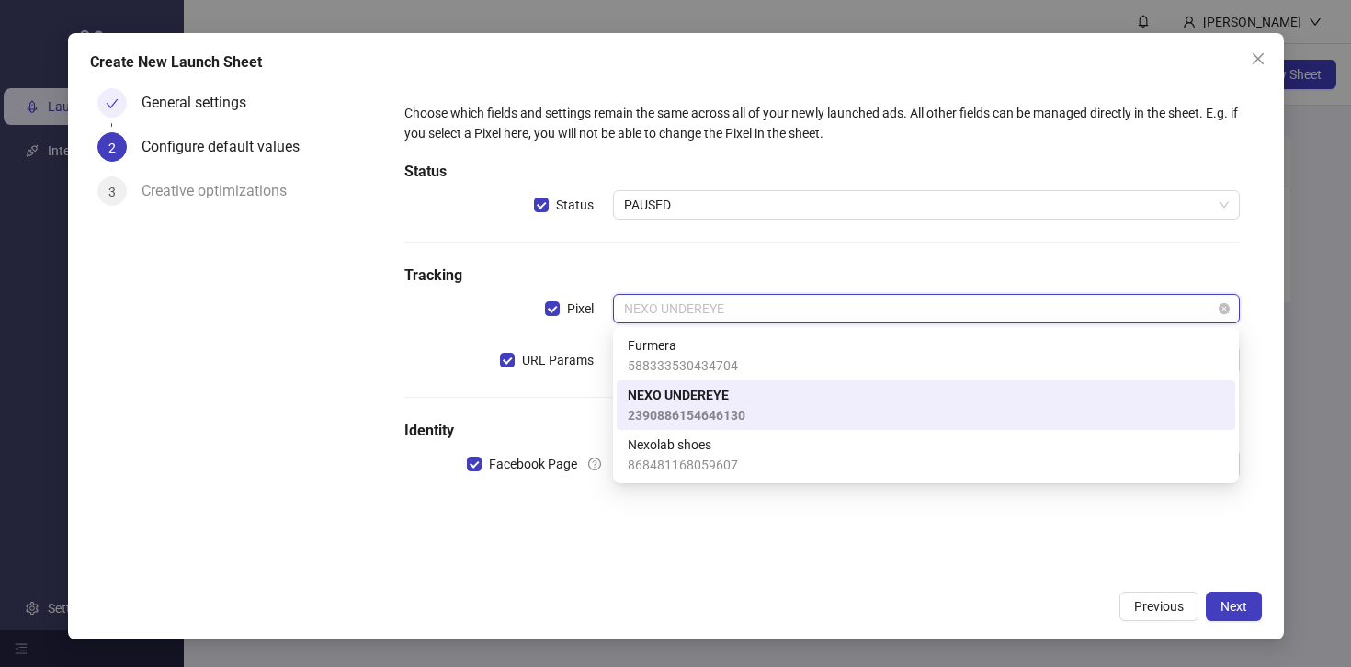
click at [709, 316] on span "NEXO UNDEREYE" at bounding box center [926, 309] width 604 height 28
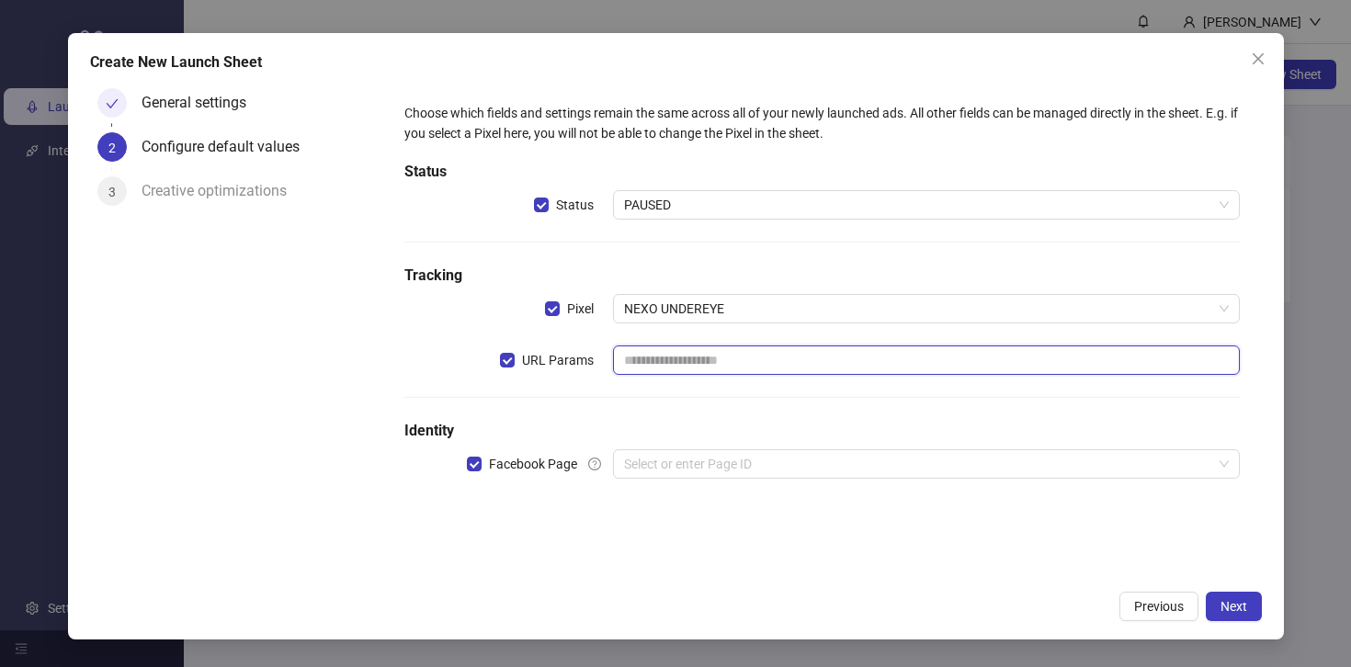
click at [653, 363] on input "text" at bounding box center [926, 360] width 626 height 29
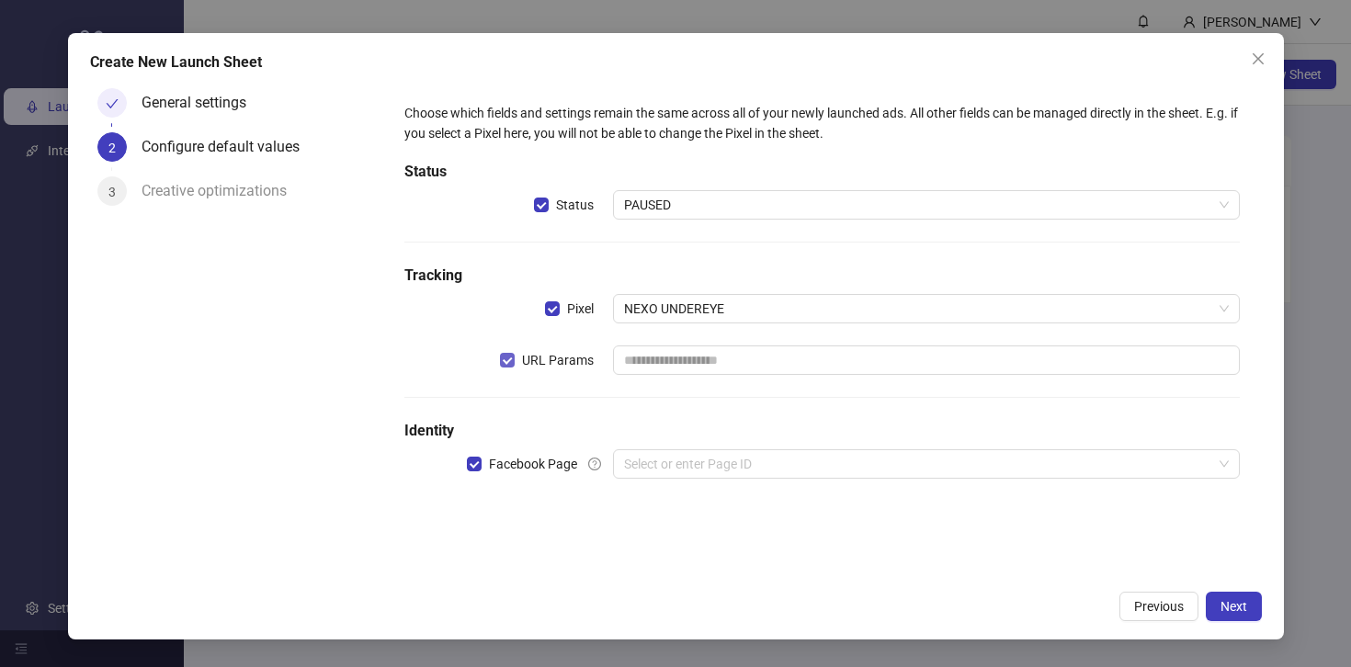
click at [551, 368] on span "URL Params" at bounding box center [558, 360] width 86 height 20
drag, startPoint x: 550, startPoint y: 362, endPoint x: 621, endPoint y: 363, distance: 70.8
click at [621, 363] on div "URL Params" at bounding box center [821, 360] width 835 height 29
click at [347, 283] on div "General settings 2 Configure default values 3 Creative optimizations" at bounding box center [236, 330] width 293 height 499
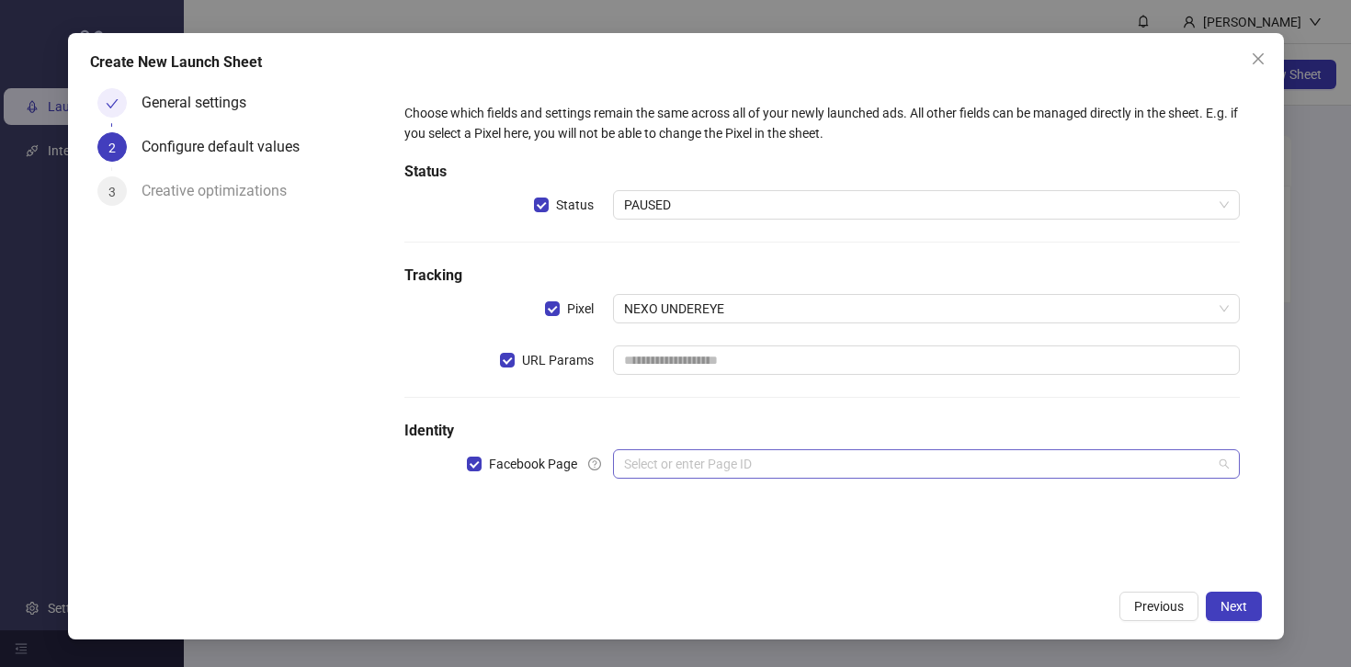
click at [652, 469] on input "search" at bounding box center [917, 464] width 587 height 28
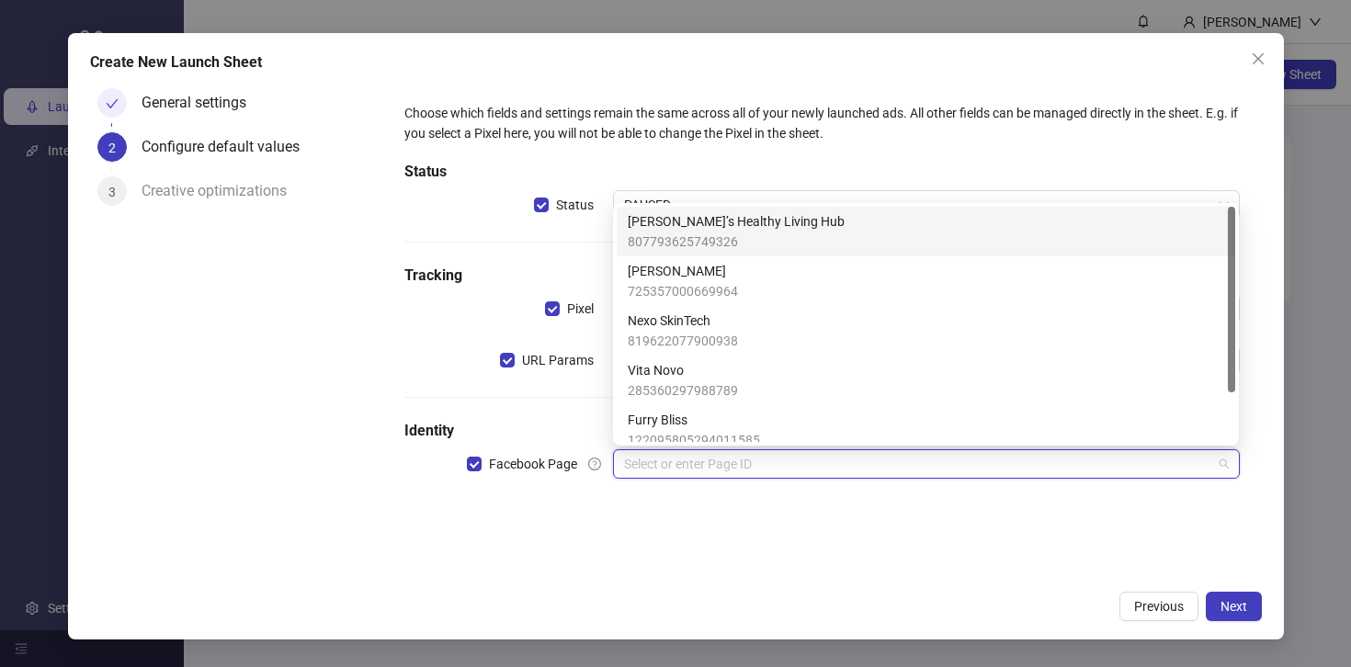
click at [746, 222] on span "[PERSON_NAME]’s Healthy Living Hub" at bounding box center [736, 221] width 217 height 20
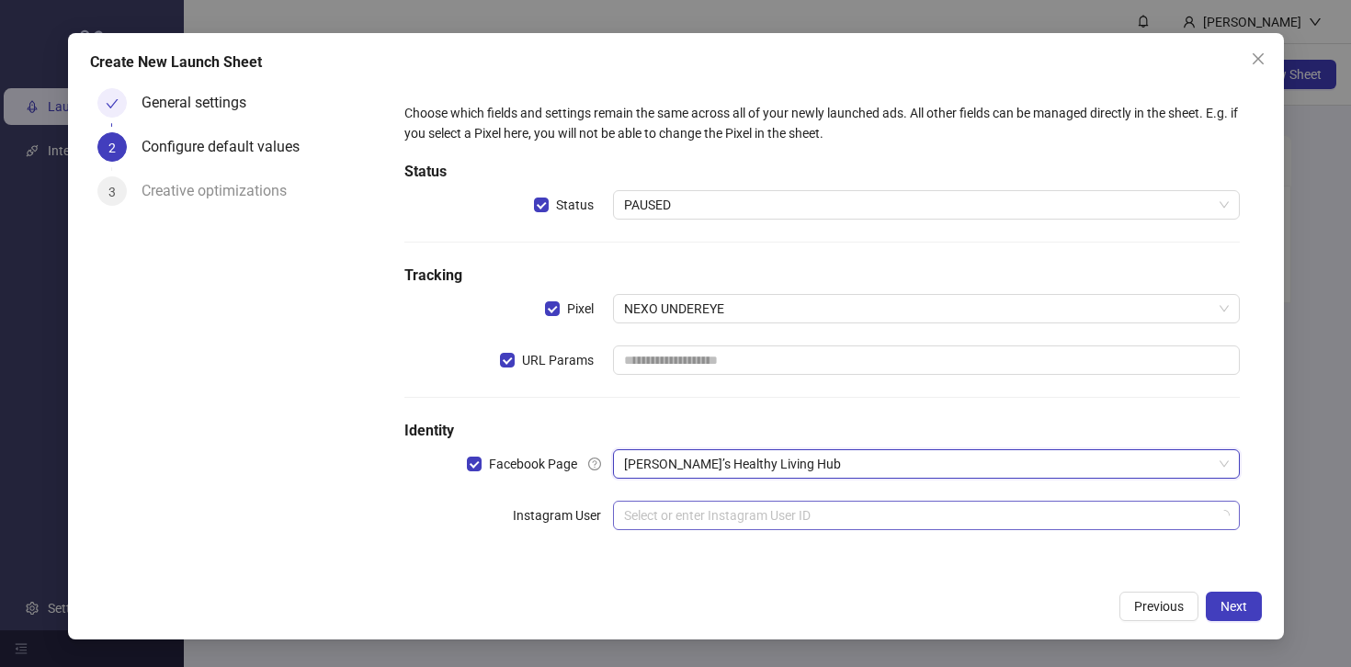
click at [773, 512] on input "search" at bounding box center [917, 516] width 587 height 28
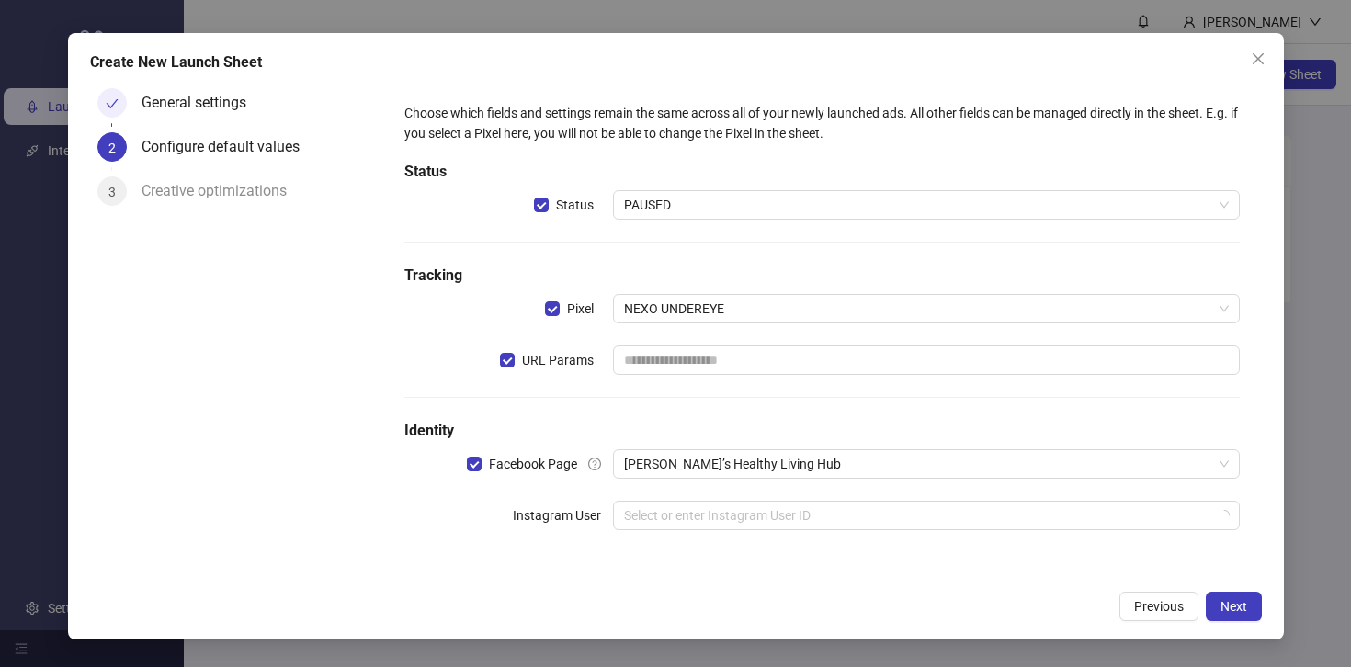
click at [458, 517] on div "Instagram User" at bounding box center [508, 515] width 209 height 29
click at [1236, 603] on span "Next" at bounding box center [1234, 606] width 27 height 15
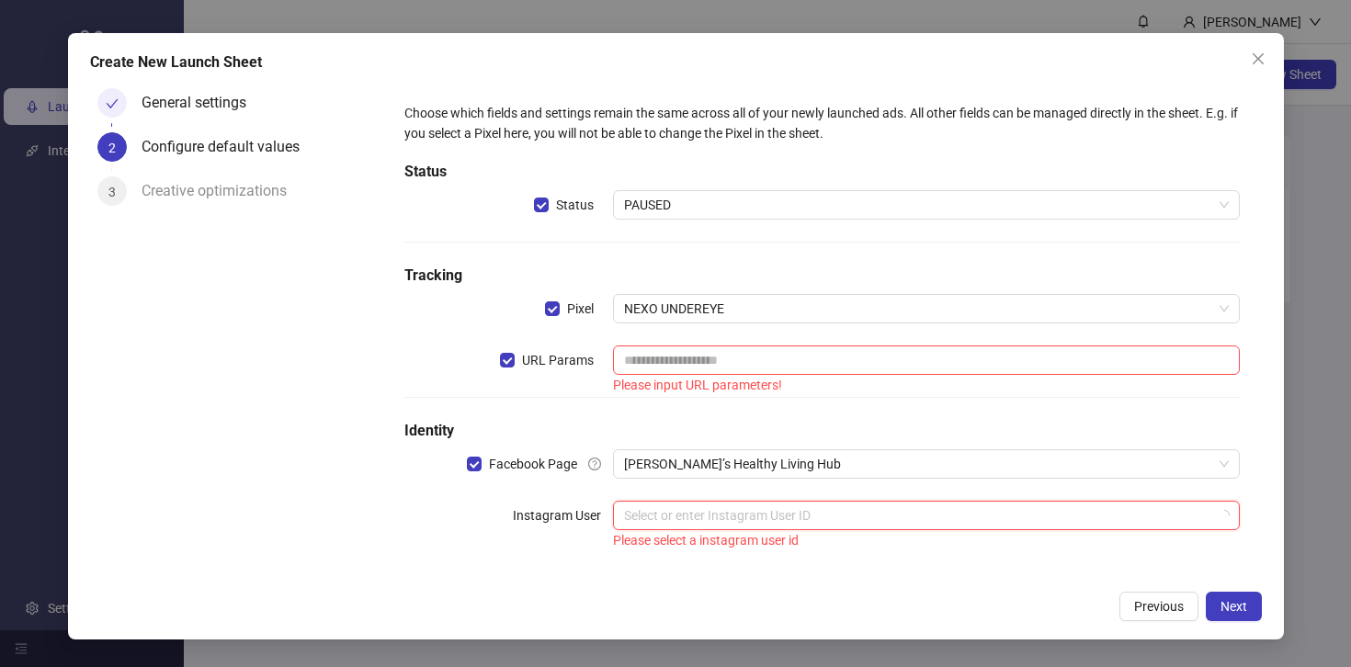
click at [759, 514] on input "search" at bounding box center [917, 516] width 587 height 28
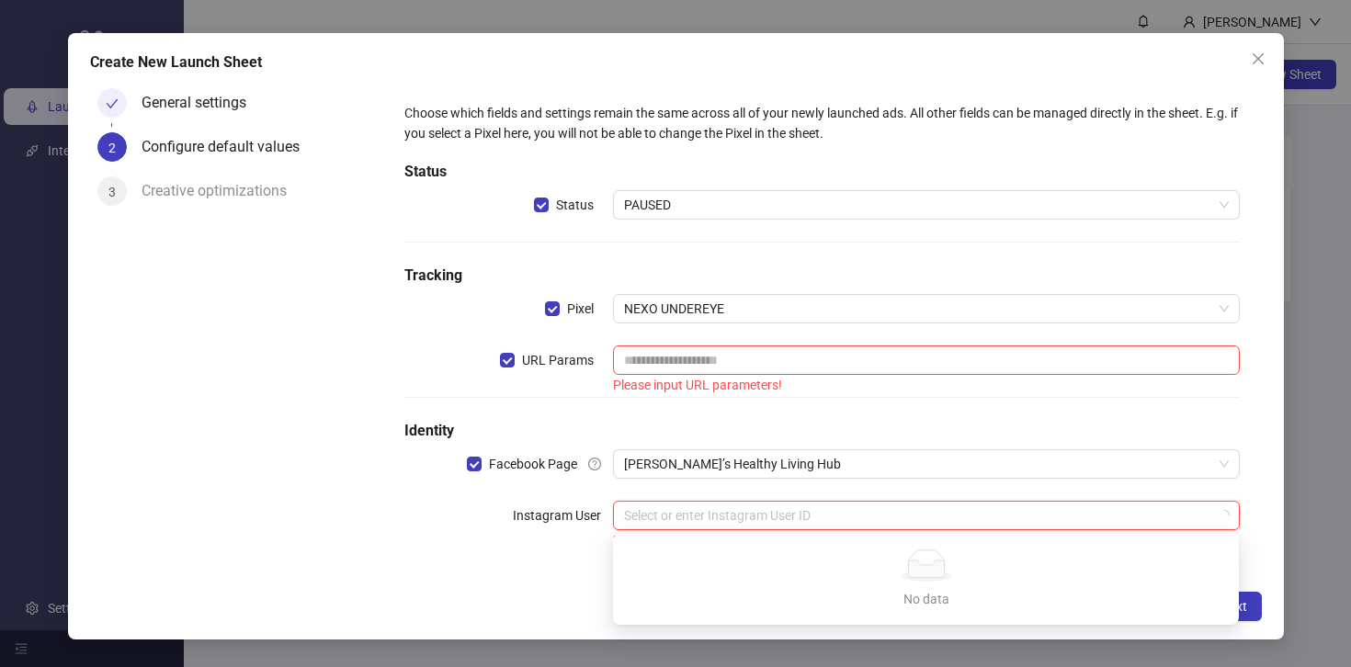
click at [457, 496] on div "Choose which fields and settings remain the same across all of your newly launc…" at bounding box center [821, 328] width 849 height 464
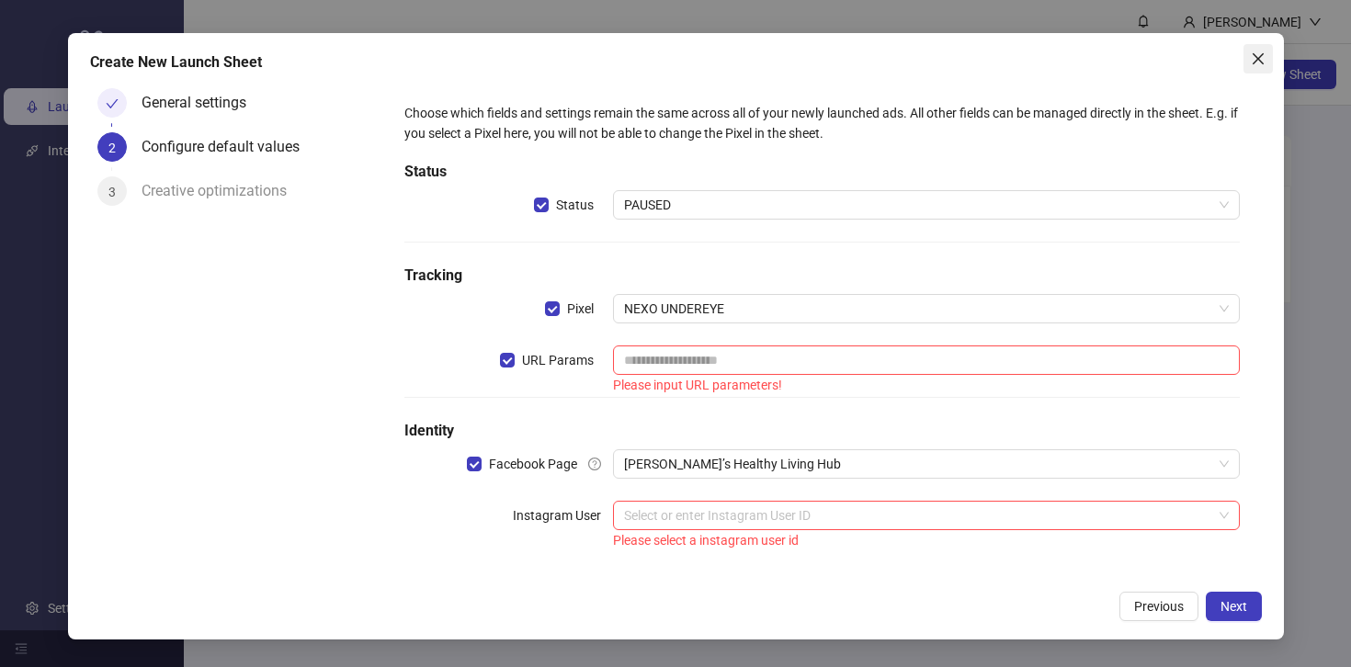
click at [1257, 59] on icon "close" at bounding box center [1257, 58] width 11 height 11
